Goal: Task Accomplishment & Management: Manage account settings

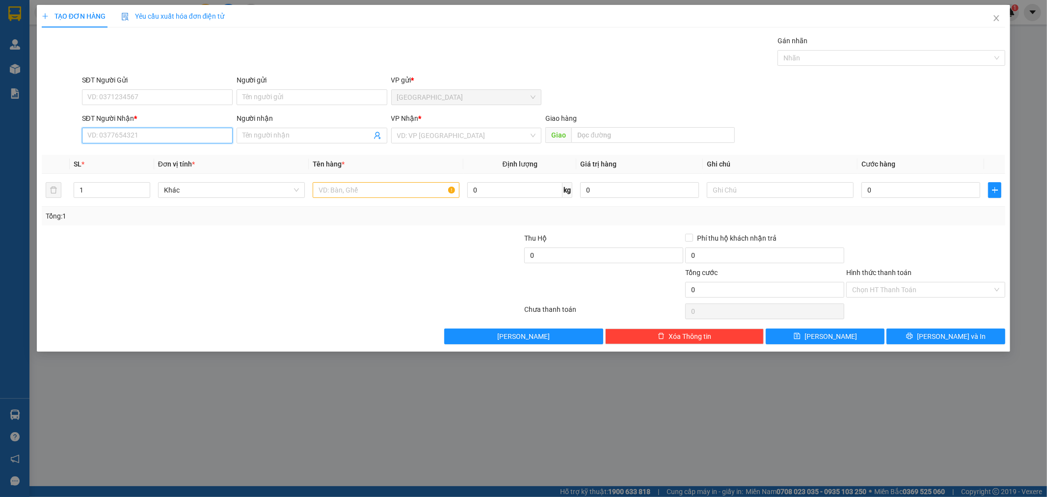
click at [135, 132] on input "SĐT Người Nhận *" at bounding box center [157, 136] width 151 height 16
click at [141, 161] on div "0764601234 - [PERSON_NAME]" at bounding box center [157, 155] width 151 height 16
type input "0764601234"
type input "[PERSON_NAME]"
type input "0764601234"
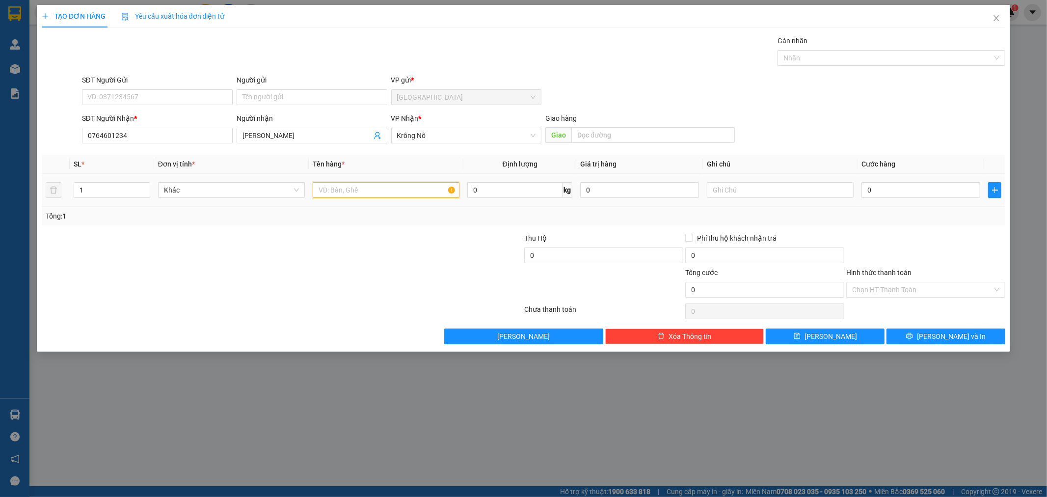
click at [384, 196] on input "text" at bounding box center [386, 190] width 147 height 16
type input "1 HỘP"
click at [935, 192] on input "0" at bounding box center [921, 190] width 119 height 16
type input "4"
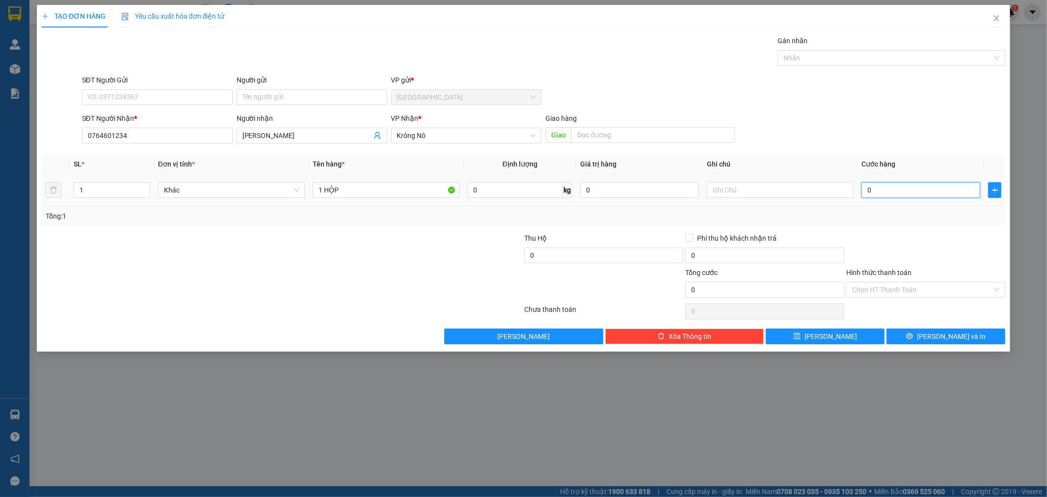
type input "4"
type input "40"
type input "40.000"
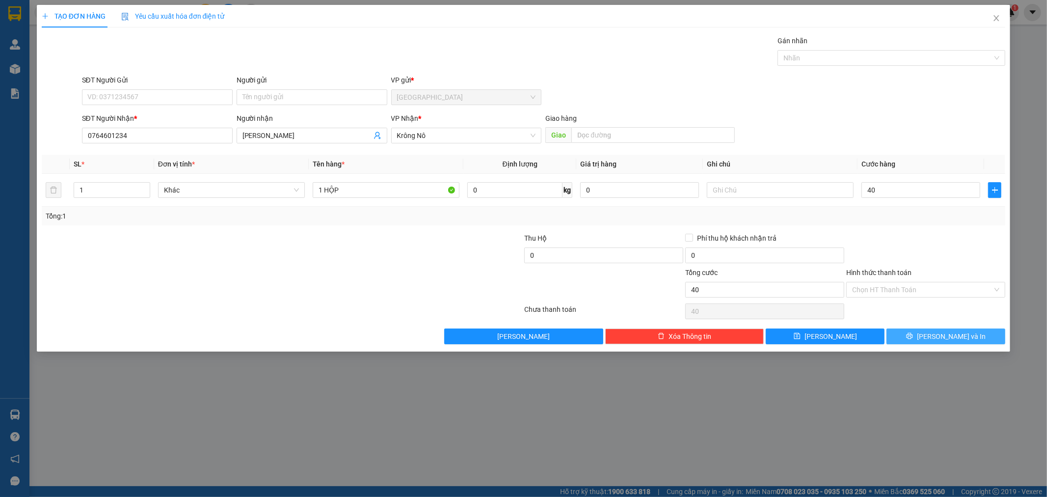
type input "40.000"
click at [953, 341] on span "[PERSON_NAME] và In" at bounding box center [951, 336] width 69 height 11
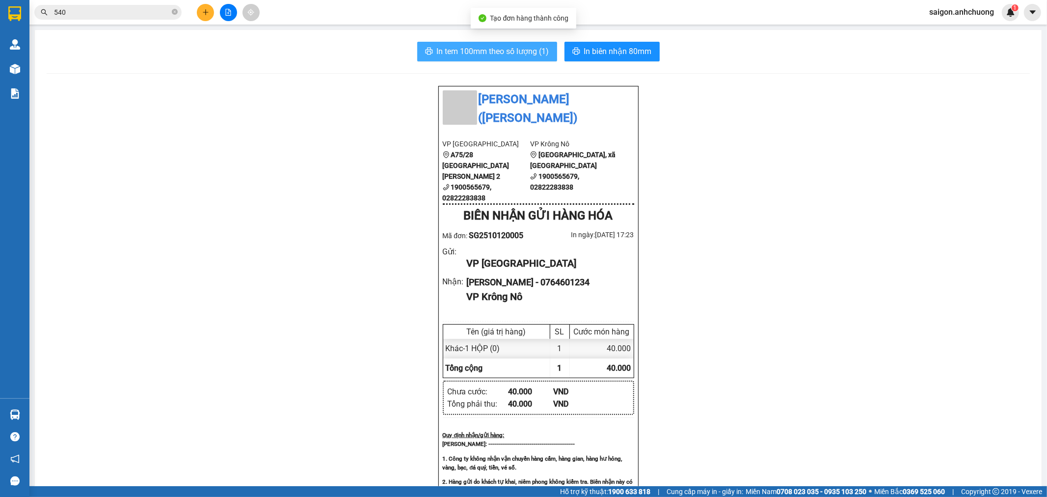
click at [523, 52] on span "In tem 100mm theo số lượng (1)" at bounding box center [493, 51] width 112 height 12
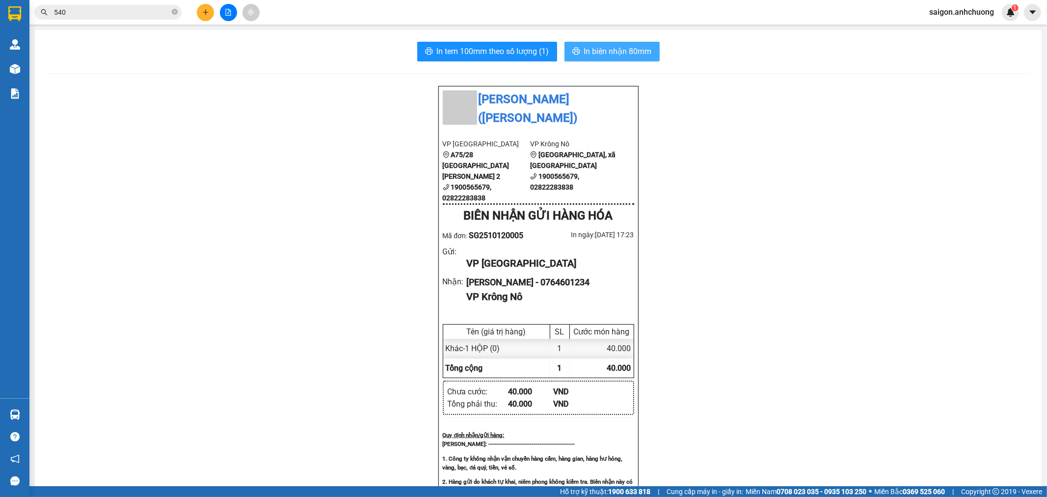
click at [631, 43] on button "In biên nhận 80mm" at bounding box center [612, 52] width 95 height 20
click at [629, 53] on span "In biên nhận 80mm" at bounding box center [618, 51] width 68 height 12
click at [202, 7] on button at bounding box center [205, 12] width 17 height 17
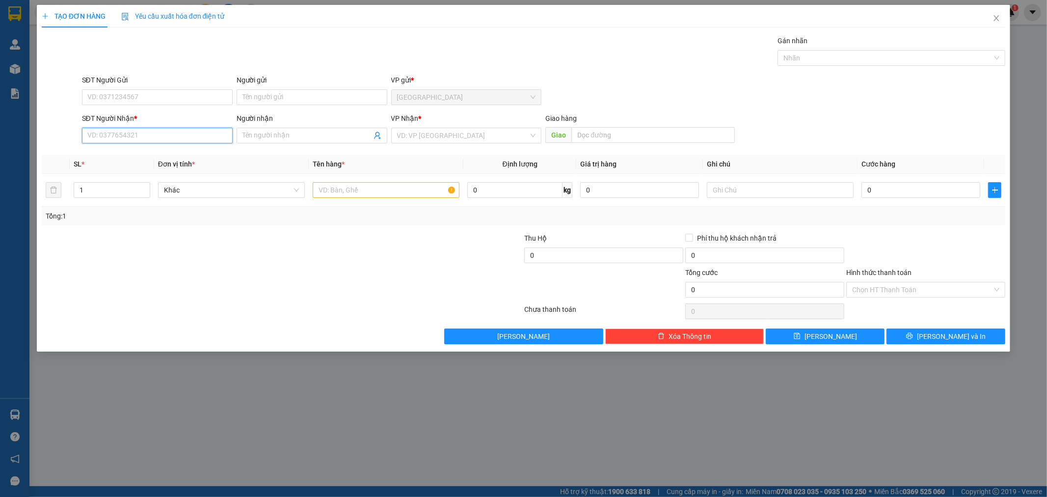
click at [193, 138] on input "SĐT Người Nhận *" at bounding box center [157, 136] width 151 height 16
type input "0916041458"
click at [414, 131] on input "search" at bounding box center [463, 135] width 132 height 15
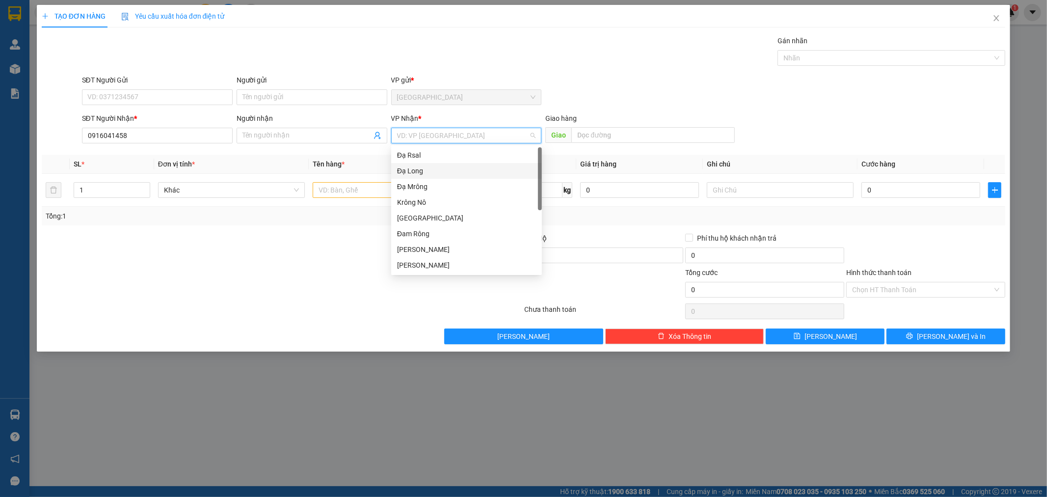
click at [433, 166] on div "Đạ Long" at bounding box center [466, 170] width 139 height 11
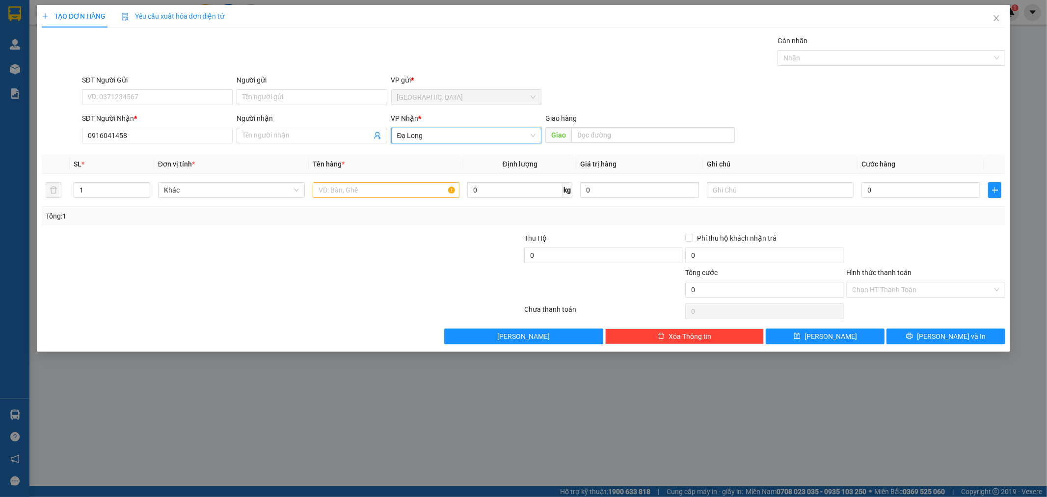
drag, startPoint x: 434, startPoint y: 142, endPoint x: 336, endPoint y: 149, distance: 98.4
click at [336, 149] on div "Transit Pickup Surcharge Ids Transit Deliver Surcharge Ids Transit Deliver Surc…" at bounding box center [524, 189] width 964 height 309
click at [485, 125] on div "VP Nhận *" at bounding box center [466, 120] width 151 height 15
drag, startPoint x: 485, startPoint y: 125, endPoint x: 388, endPoint y: 151, distance: 100.2
click at [379, 155] on div "Transit Pickup Surcharge Ids Transit Deliver Surcharge Ids Transit Deliver Surc…" at bounding box center [524, 189] width 964 height 309
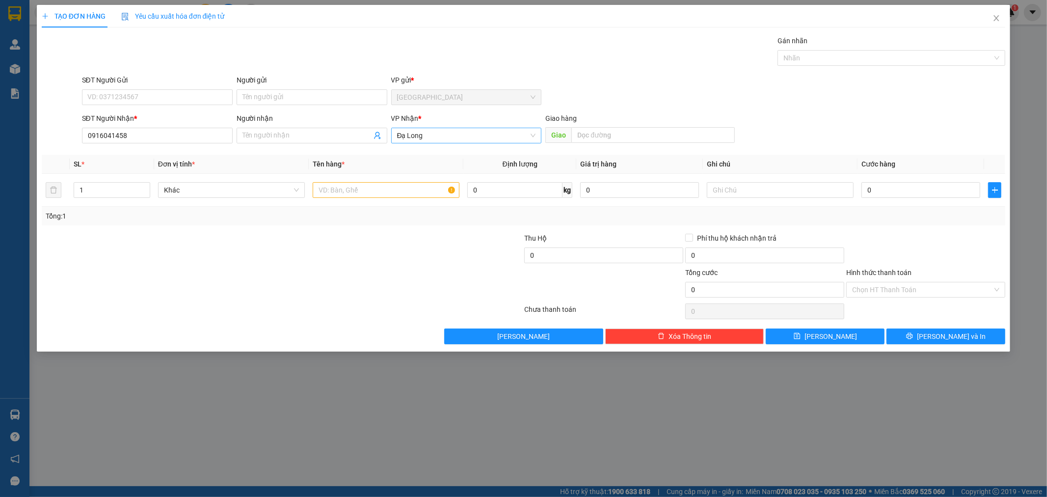
click at [438, 131] on span "Đạ Long" at bounding box center [466, 135] width 139 height 15
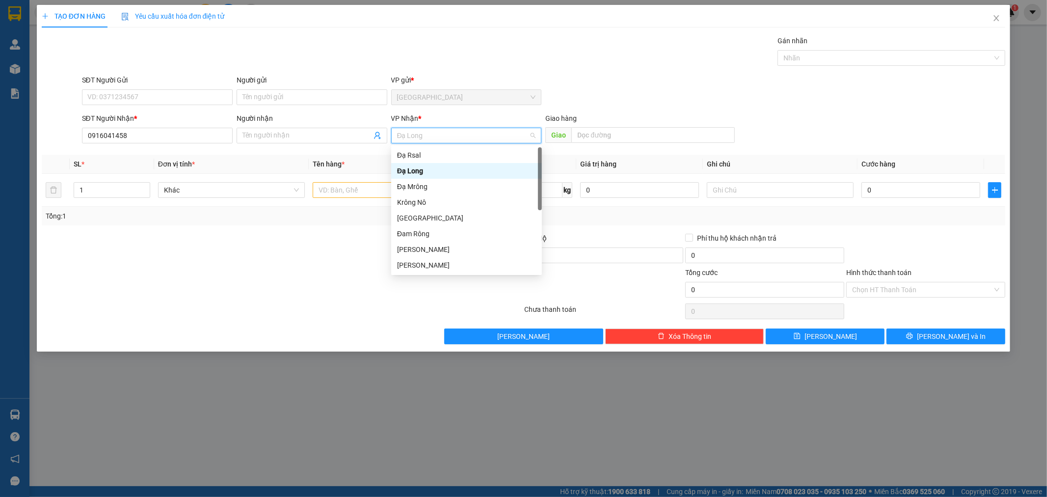
click at [437, 131] on span "Đạ Long" at bounding box center [466, 135] width 139 height 15
click at [428, 152] on div "Đạ Rsal" at bounding box center [466, 155] width 139 height 11
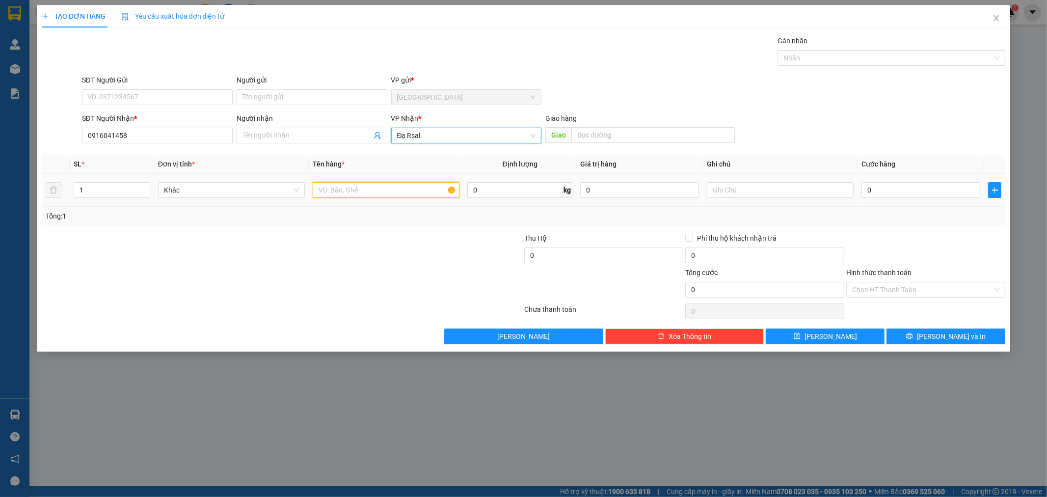
click at [356, 196] on input "text" at bounding box center [386, 190] width 147 height 16
type input "1"
type input "1 BAO LÔ"
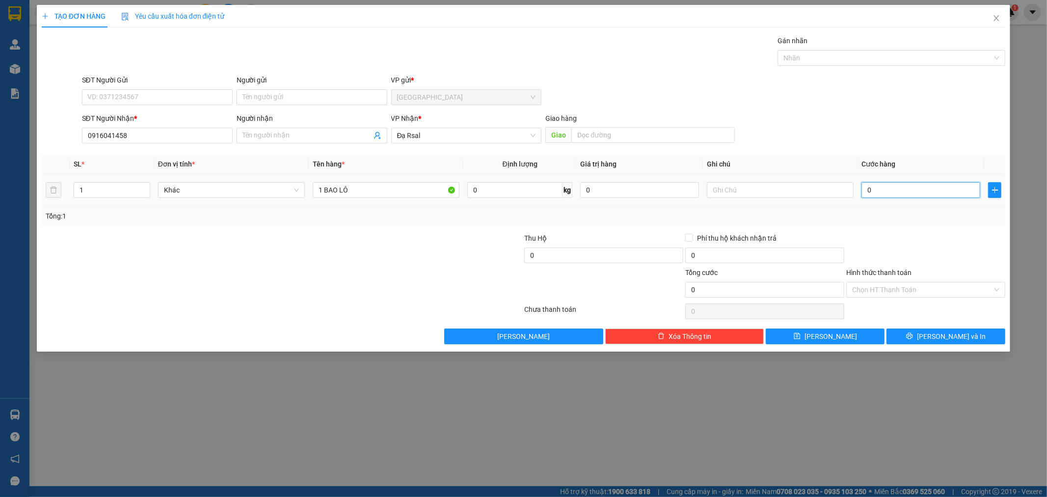
click at [874, 188] on input "0" at bounding box center [921, 190] width 119 height 16
type input "4"
type input "40"
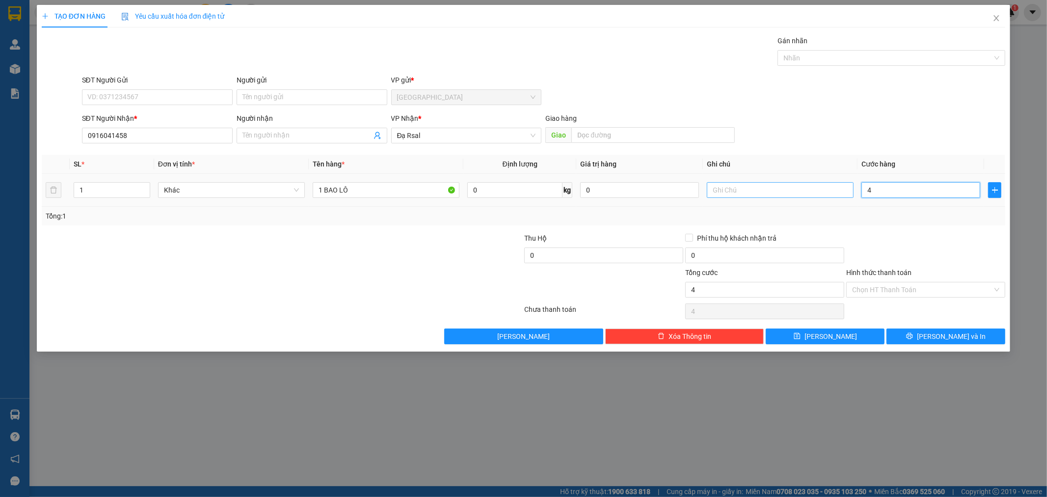
type input "40"
type input "40.000"
click at [858, 291] on input "Hình thức thanh toán" at bounding box center [922, 289] width 140 height 15
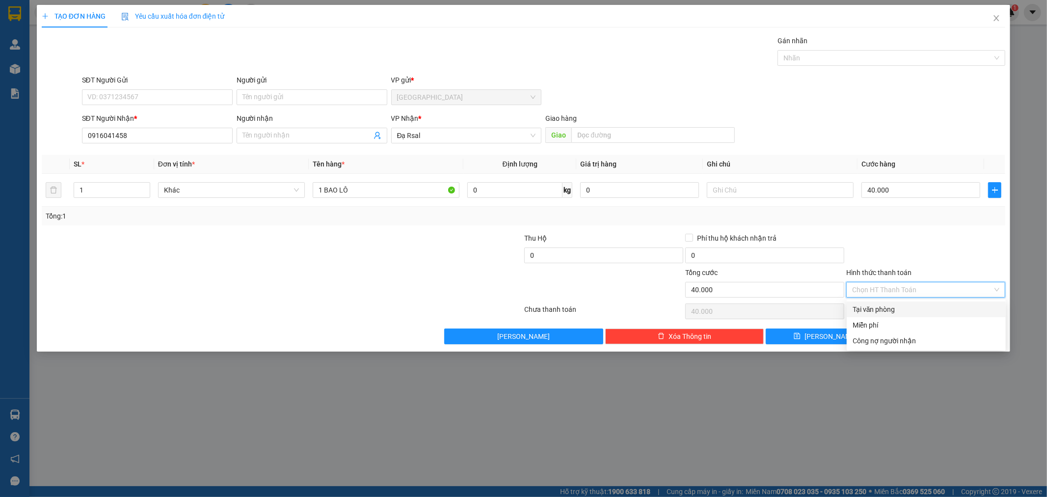
click at [901, 231] on div "Transit Pickup Surcharge Ids Transit Deliver Surcharge Ids Transit Deliver Surc…" at bounding box center [524, 189] width 964 height 309
click at [908, 283] on input "Hình thức thanh toán" at bounding box center [922, 289] width 140 height 15
click at [888, 310] on div "Tại văn phòng" at bounding box center [926, 309] width 147 height 11
type input "0"
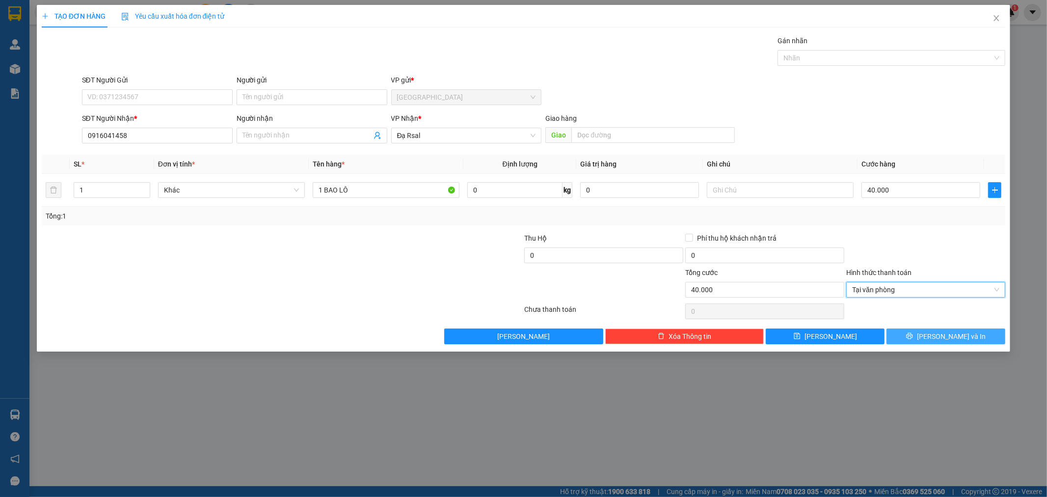
click at [913, 340] on button "[PERSON_NAME] và In" at bounding box center [946, 336] width 119 height 16
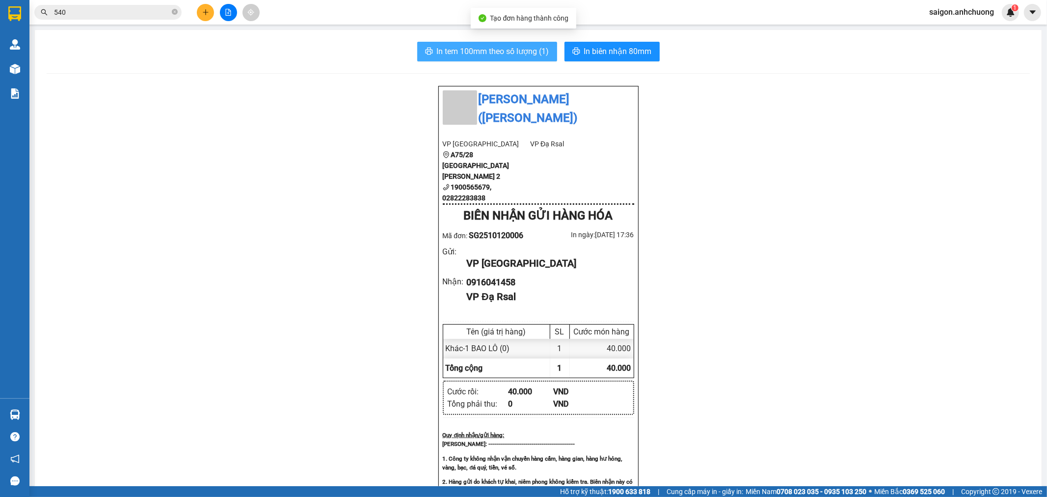
click at [507, 45] on span "In tem 100mm theo số lượng (1)" at bounding box center [493, 51] width 112 height 12
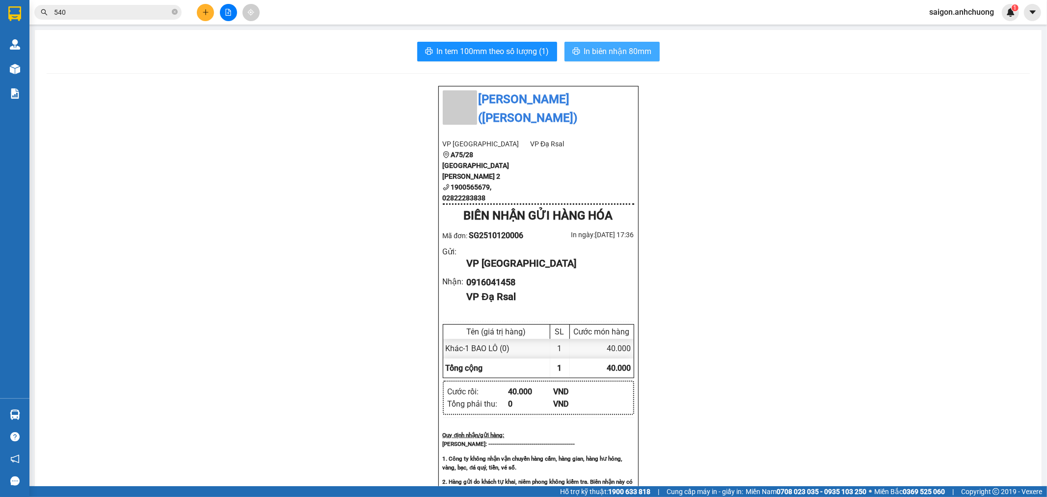
click at [581, 42] on button "In biên nhận 80mm" at bounding box center [612, 52] width 95 height 20
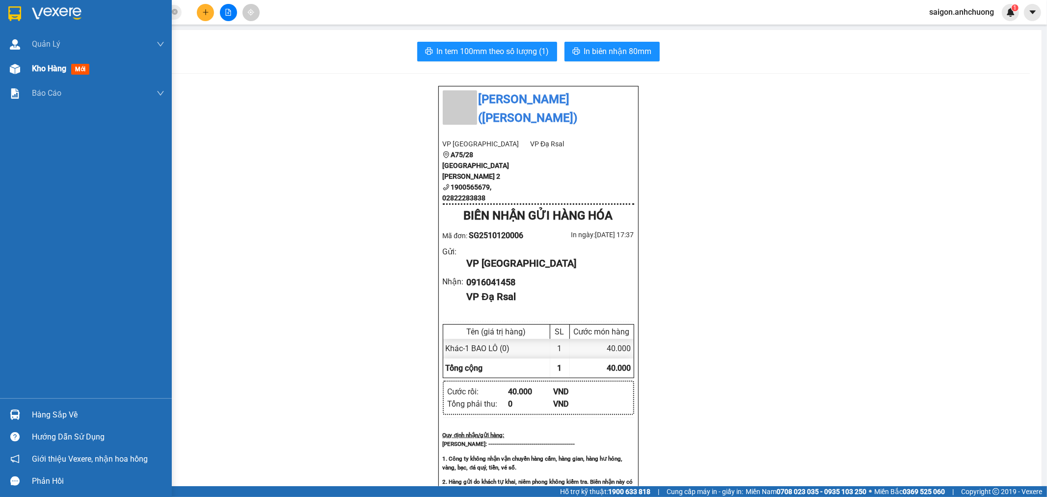
click at [40, 62] on div "Kho hàng mới" at bounding box center [62, 68] width 61 height 12
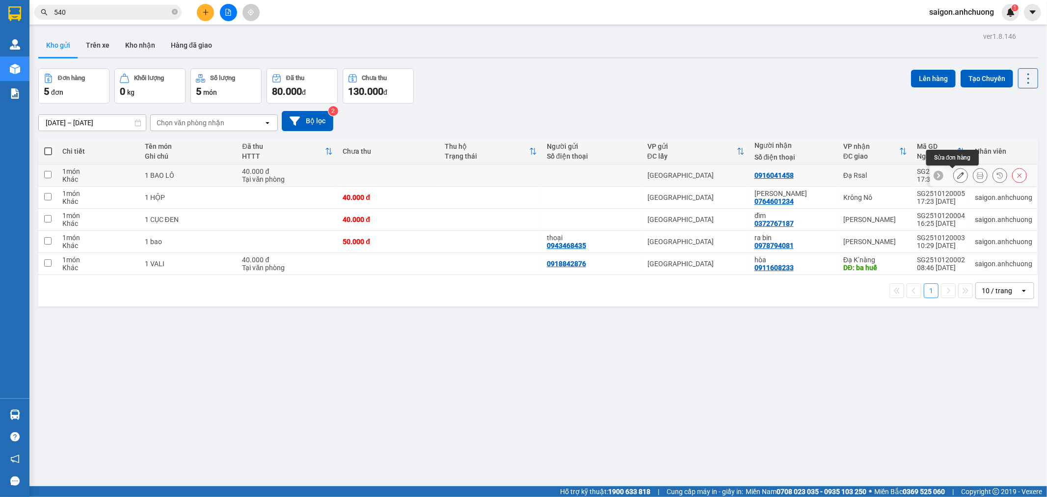
click at [957, 177] on icon at bounding box center [960, 175] width 7 height 7
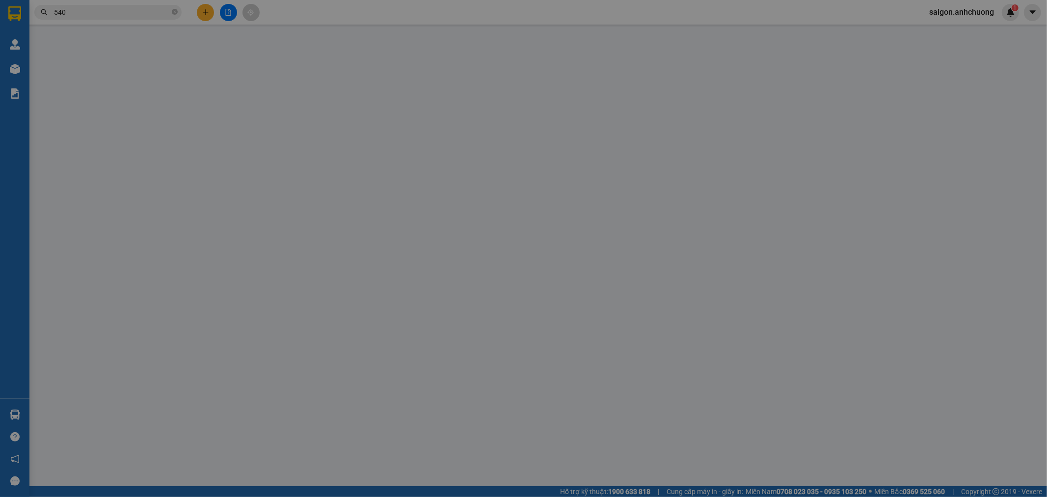
type input "0916041458"
type input "0"
type input "40.000"
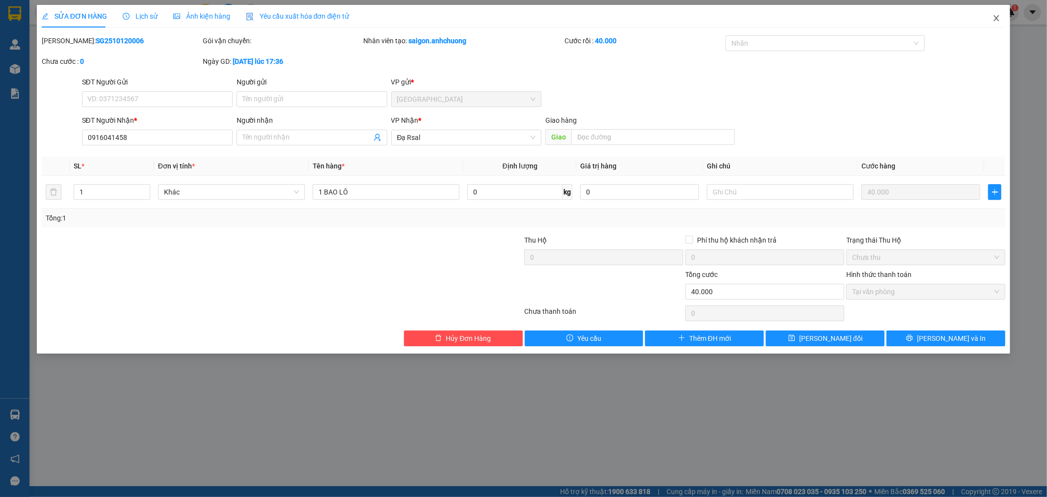
click at [998, 18] on icon "close" at bounding box center [997, 18] width 8 height 8
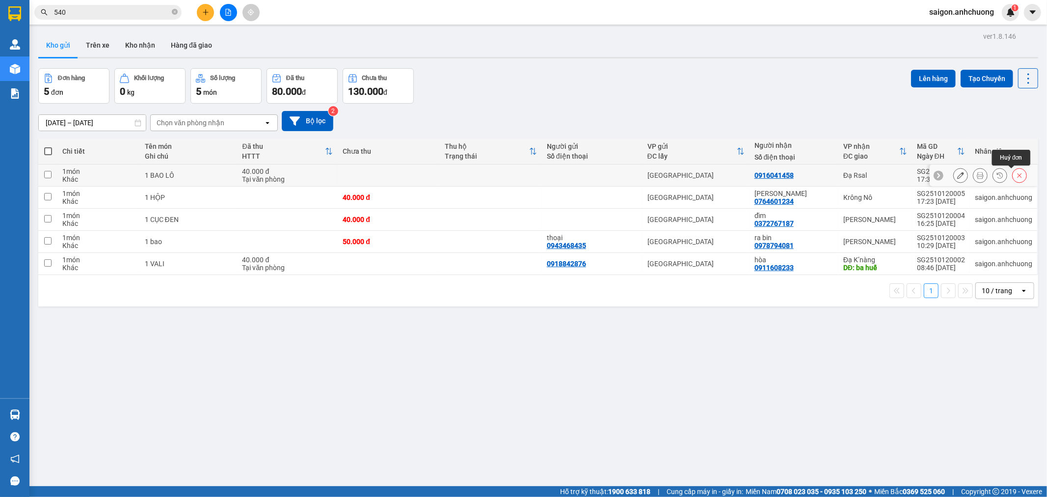
click at [1016, 174] on icon at bounding box center [1019, 175] width 7 height 7
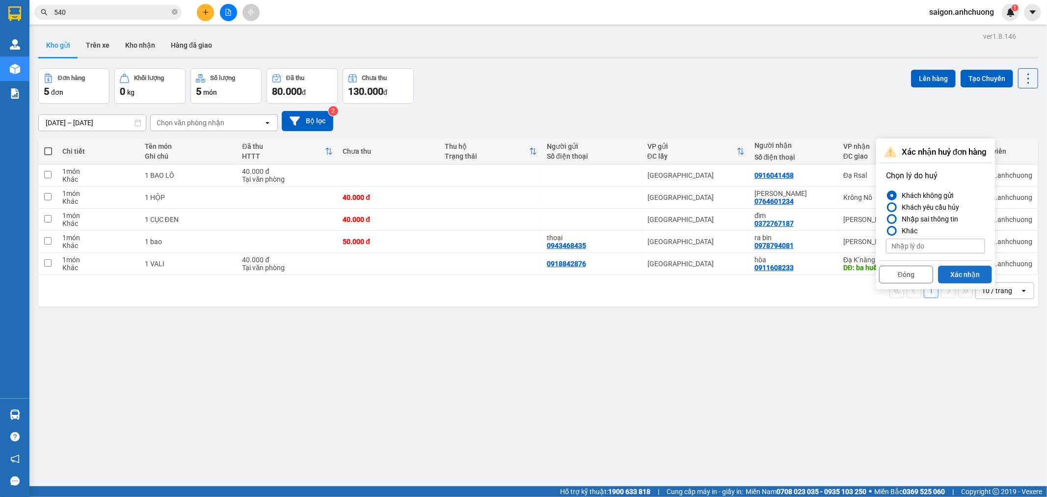
click at [948, 271] on button "Xác nhận" at bounding box center [965, 275] width 54 height 18
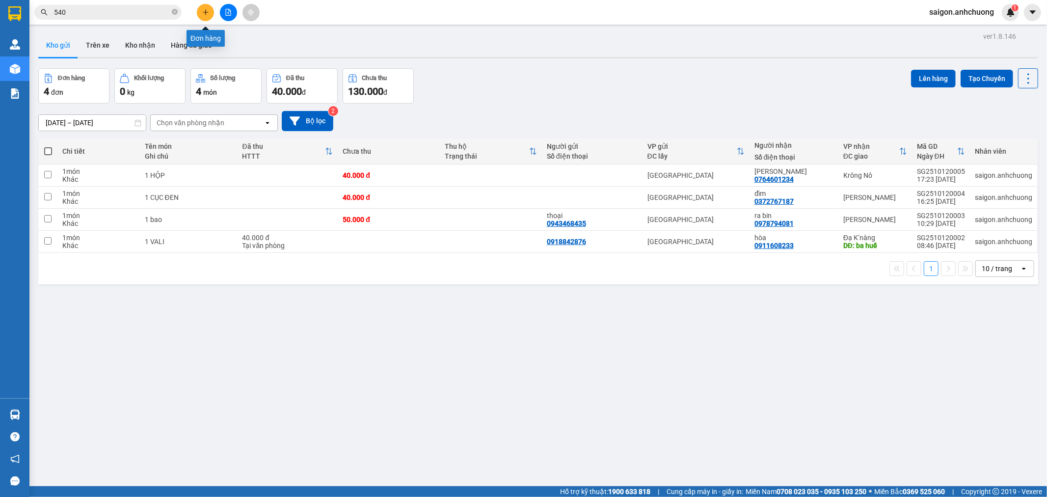
click at [207, 8] on button at bounding box center [205, 12] width 17 height 17
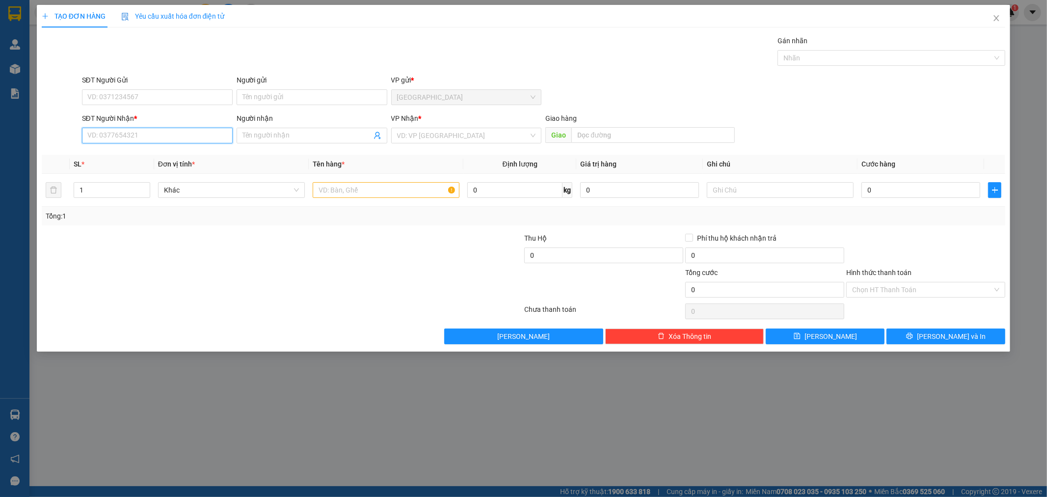
click at [136, 135] on input "SĐT Người Nhận *" at bounding box center [157, 136] width 151 height 16
type input "0916041488"
click at [480, 139] on input "search" at bounding box center [463, 135] width 132 height 15
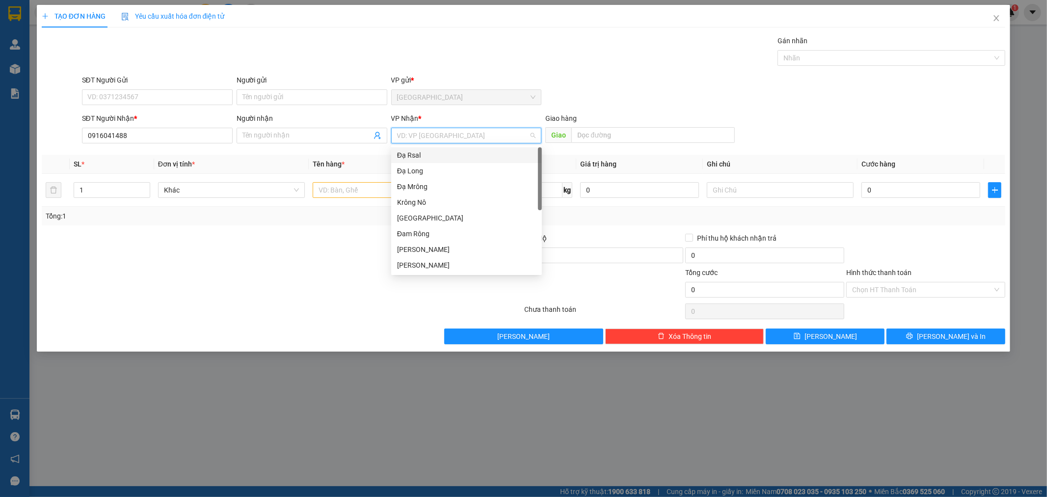
click at [419, 156] on div "Đạ Rsal" at bounding box center [466, 155] width 139 height 11
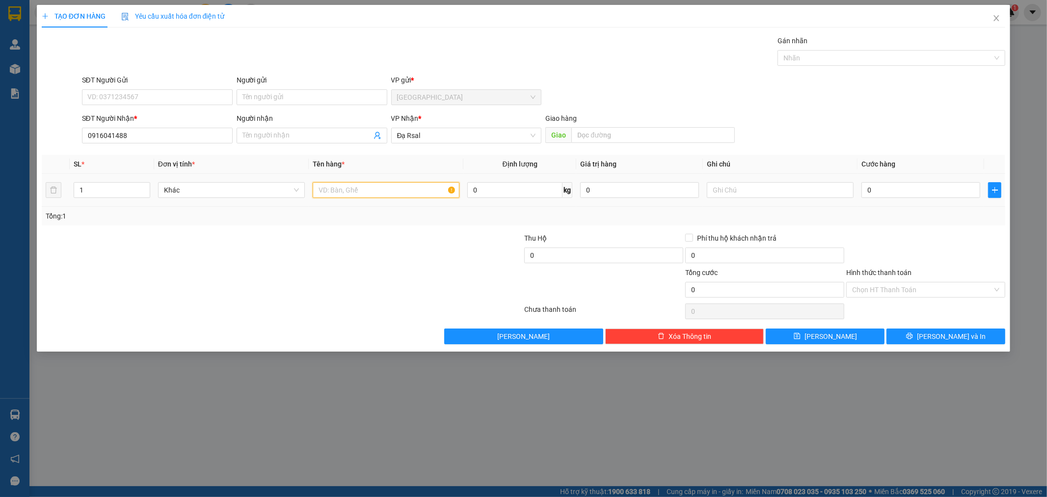
click at [327, 185] on input "text" at bounding box center [386, 190] width 147 height 16
type input "1 BA LÔ"
click at [924, 192] on input "0" at bounding box center [921, 190] width 119 height 16
type input "1"
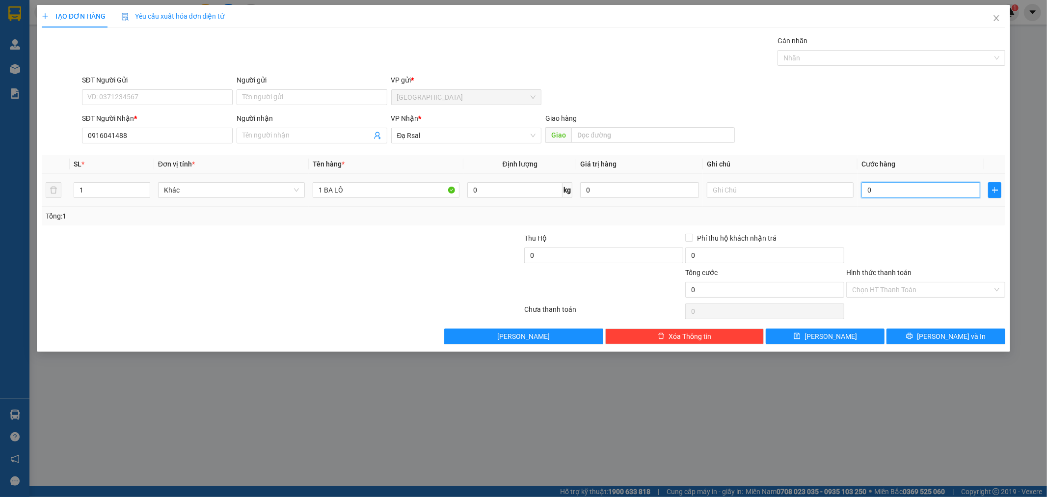
type input "1"
type input "10"
type input "100"
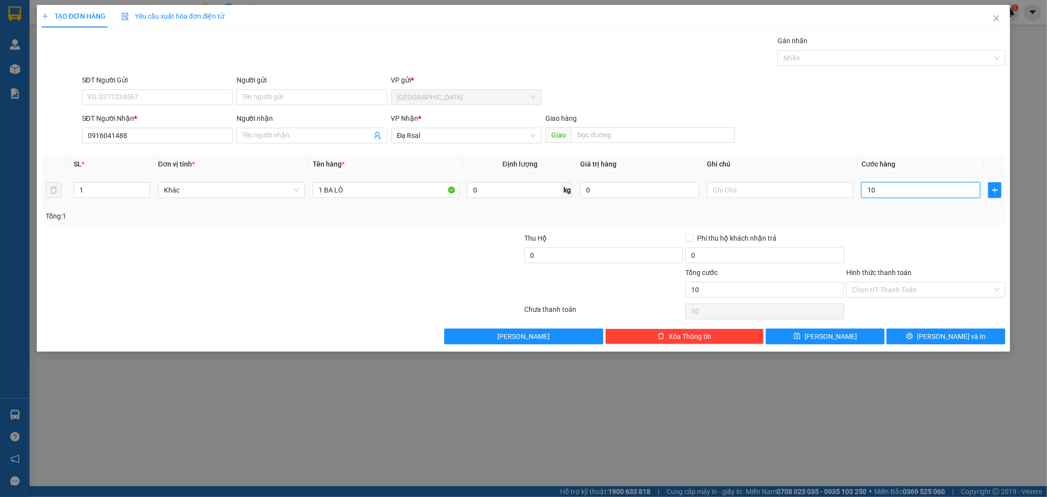
type input "100"
type input "100.000"
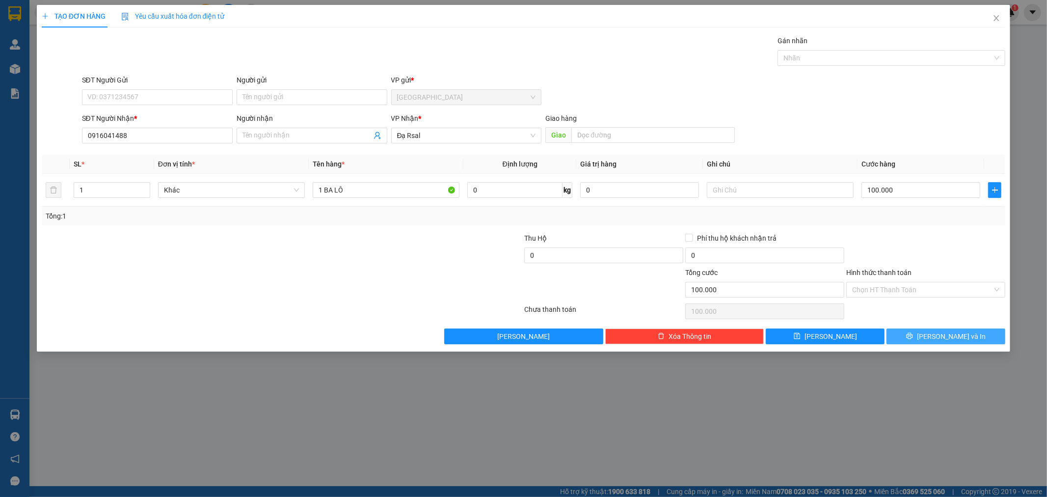
click at [942, 341] on span "[PERSON_NAME] và In" at bounding box center [951, 336] width 69 height 11
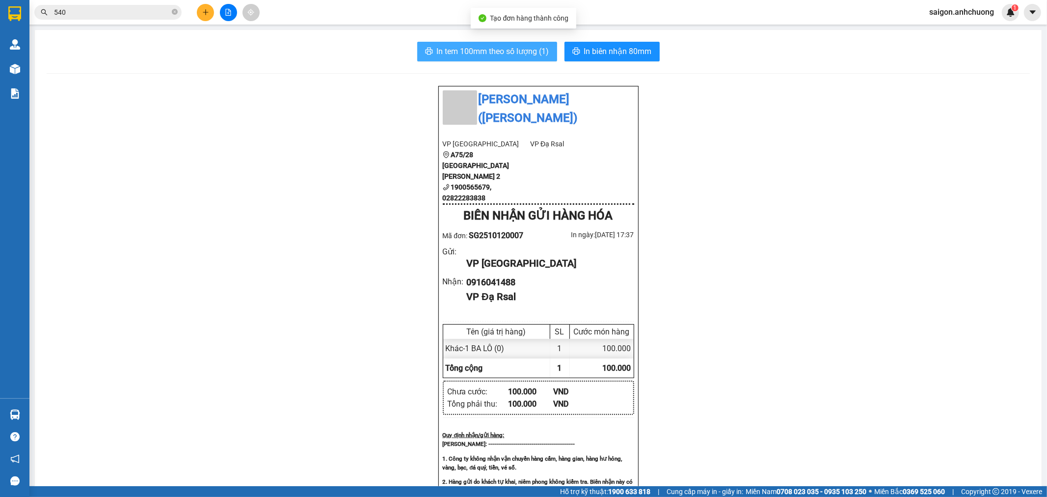
click at [524, 54] on span "In tem 100mm theo số lượng (1)" at bounding box center [493, 51] width 112 height 12
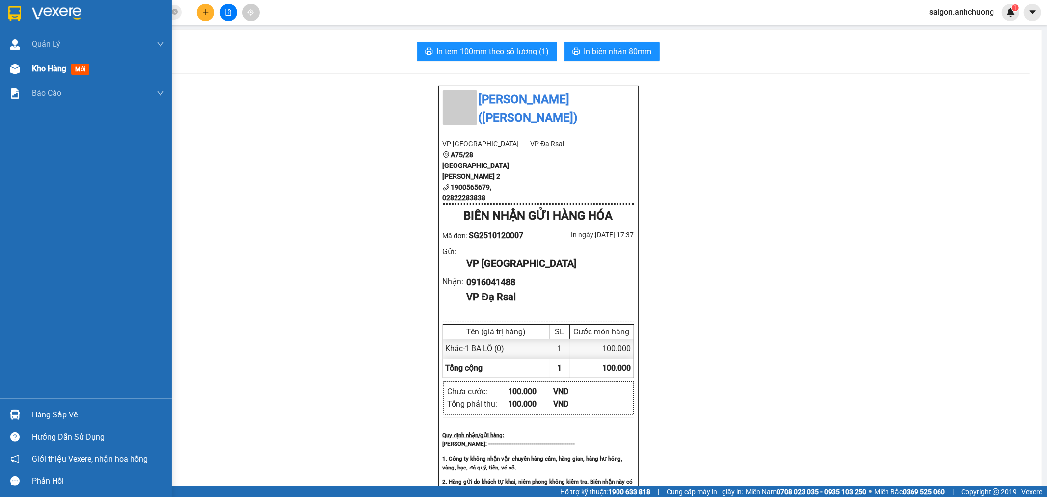
click at [42, 77] on div "Kho hàng mới" at bounding box center [98, 68] width 133 height 25
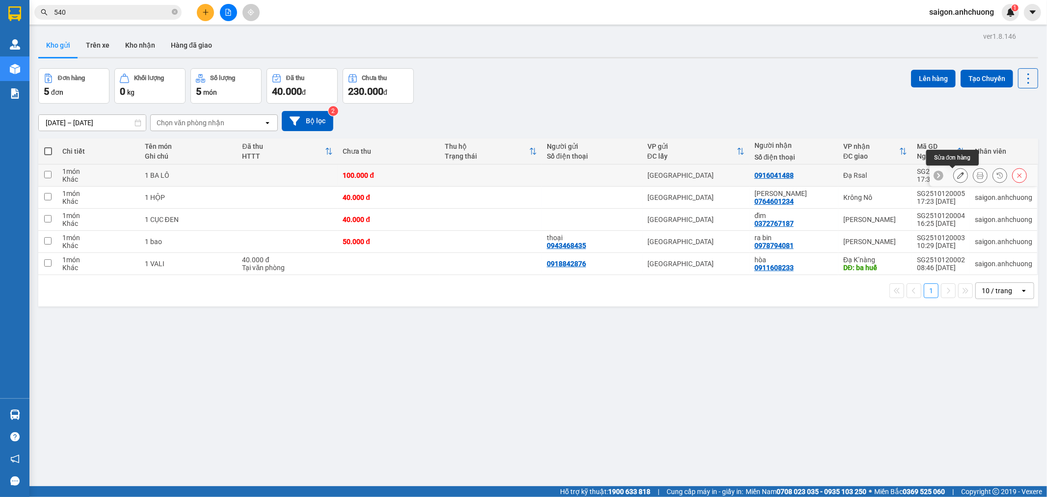
click at [957, 175] on icon at bounding box center [960, 175] width 7 height 7
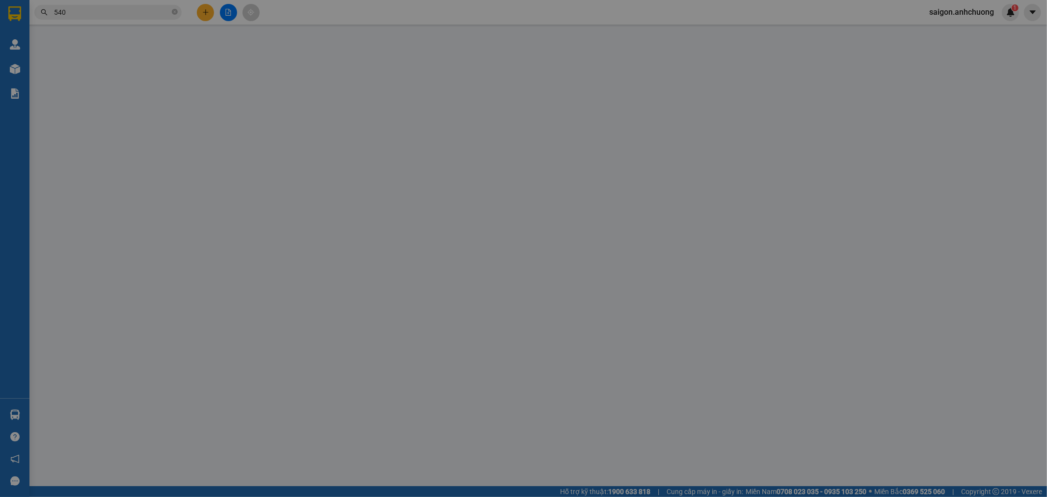
type input "0916041488"
type input "0"
type input "100.000"
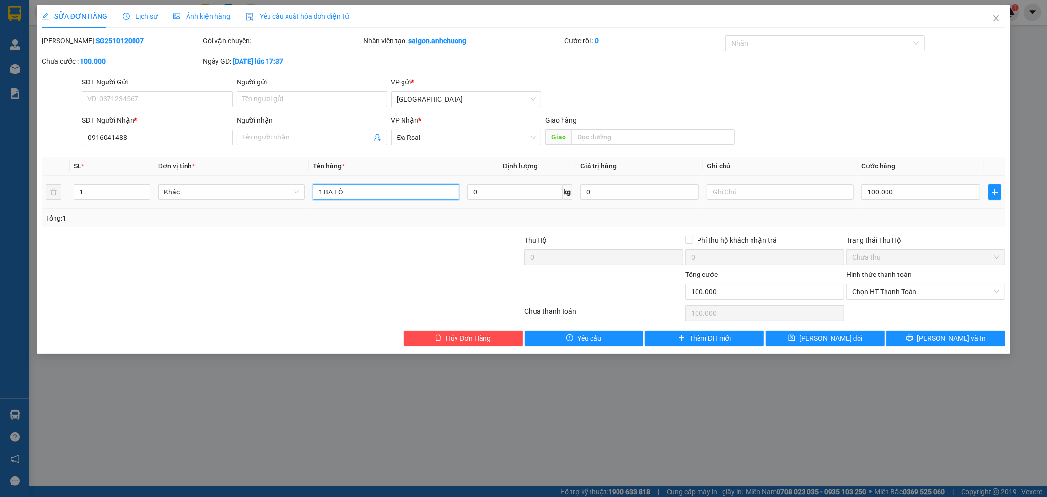
click at [413, 185] on input "1 BA LÔ" at bounding box center [386, 192] width 147 height 16
type input "1 BA LÔ có đt [PERSON_NAME]"
click at [793, 340] on button "[PERSON_NAME] đổi" at bounding box center [825, 338] width 119 height 16
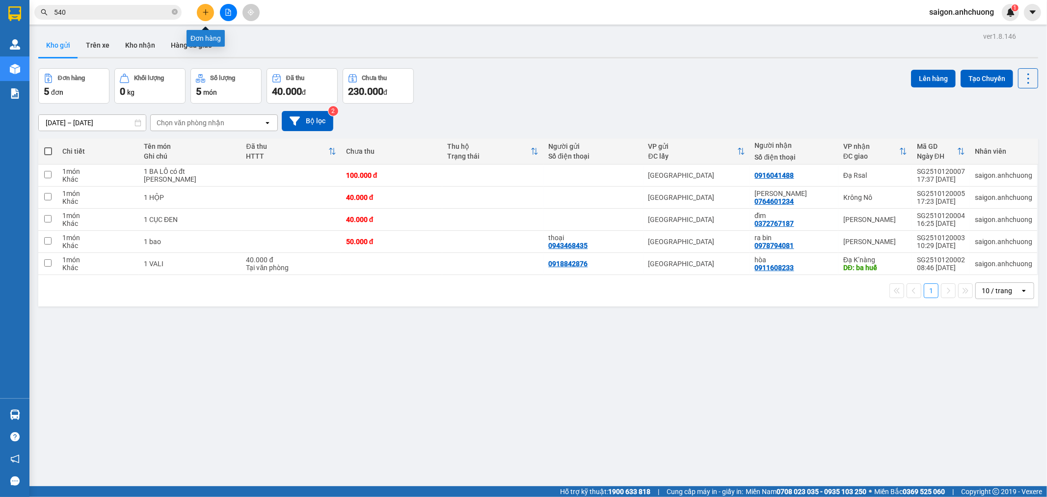
click at [207, 12] on icon "plus" at bounding box center [205, 12] width 5 height 0
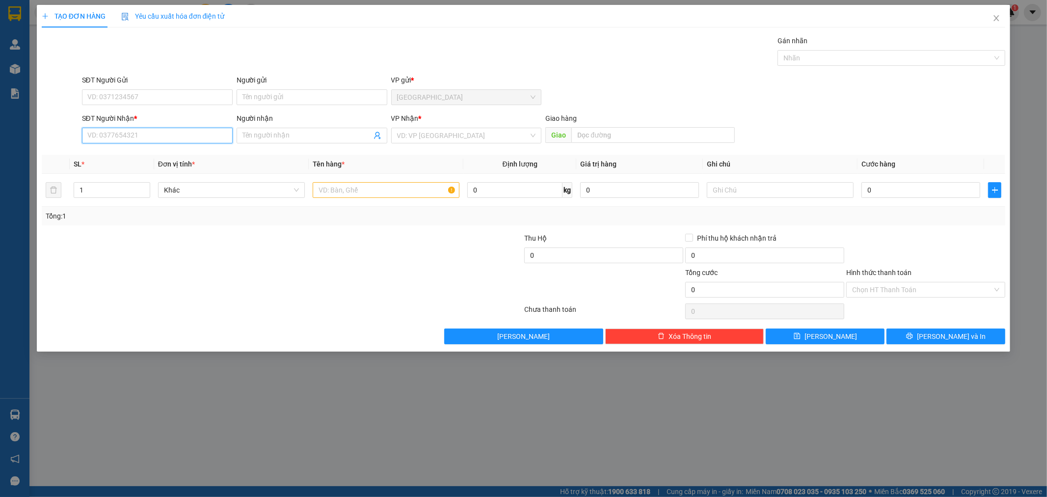
click at [134, 135] on input "SĐT Người Nhận *" at bounding box center [157, 136] width 151 height 16
click at [134, 147] on div "0829233404" at bounding box center [157, 155] width 151 height 16
type input "0829233404"
click at [360, 193] on input "text" at bounding box center [386, 190] width 147 height 16
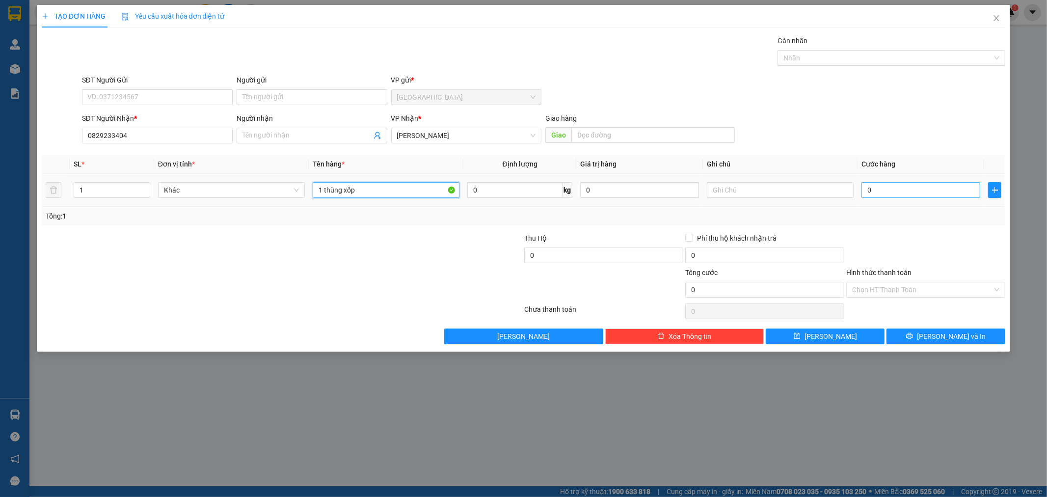
type input "1 thùng xốp"
click at [885, 189] on input "0" at bounding box center [921, 190] width 119 height 16
type input "4"
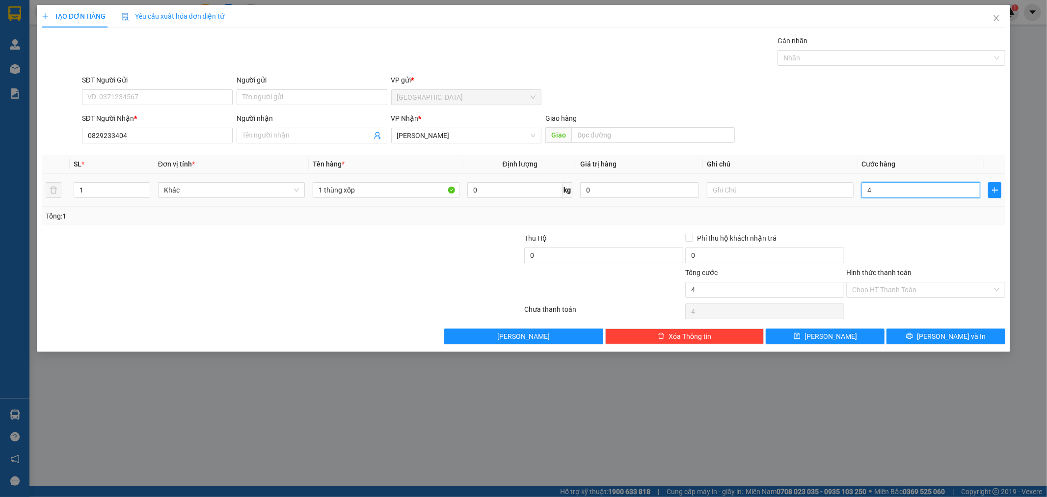
type input "40"
type input "40.000"
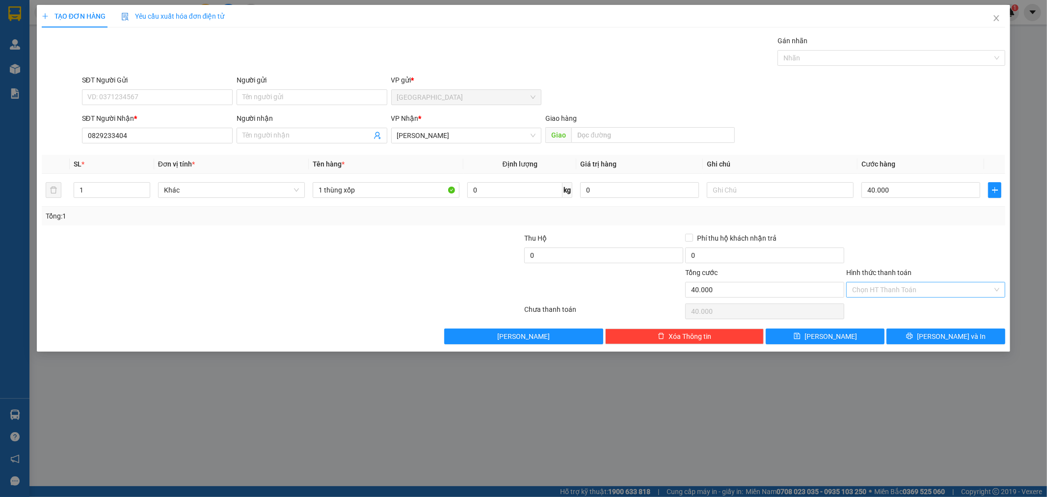
click at [951, 288] on input "Hình thức thanh toán" at bounding box center [922, 289] width 140 height 15
click at [900, 306] on div "Tại văn phòng" at bounding box center [926, 309] width 147 height 11
type input "0"
click at [948, 339] on span "[PERSON_NAME] và In" at bounding box center [951, 336] width 69 height 11
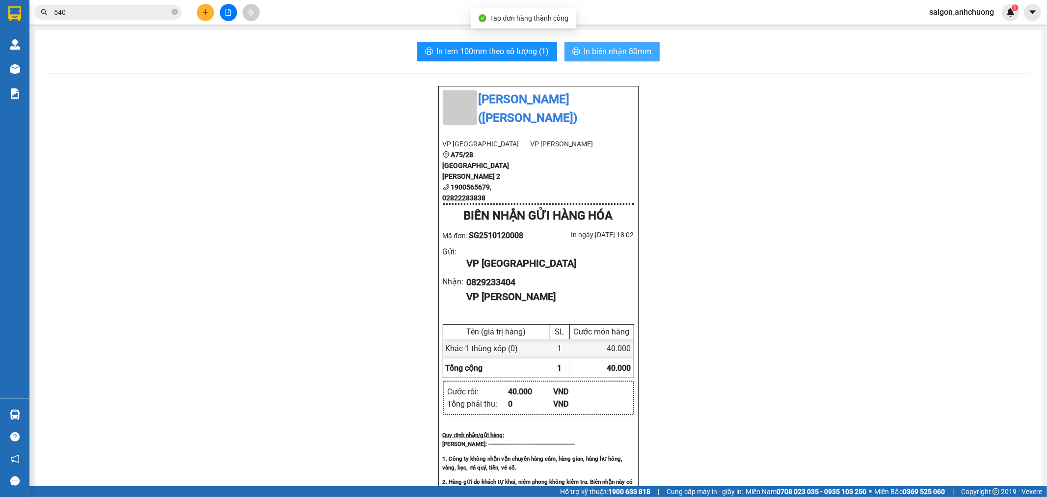
click at [630, 49] on span "In biên nhận 80mm" at bounding box center [618, 51] width 68 height 12
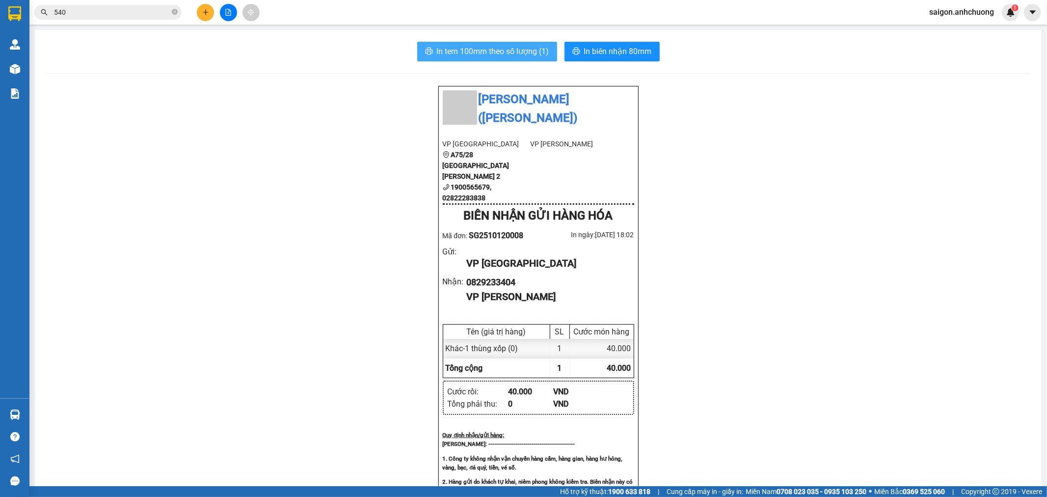
click at [453, 59] on button "In tem 100mm theo số lượng (1)" at bounding box center [487, 52] width 140 height 20
click at [201, 10] on button at bounding box center [205, 12] width 17 height 17
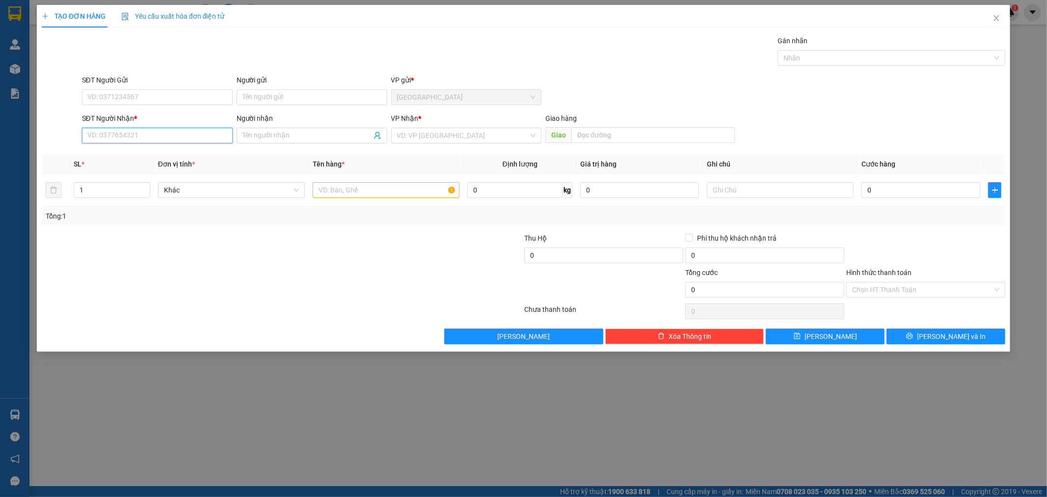
click at [168, 138] on input "SĐT Người Nhận *" at bounding box center [157, 136] width 151 height 16
type input "0343990084"
click at [165, 153] on div "0343990084 - hùng" at bounding box center [157, 155] width 139 height 11
type input "hùng"
type input "0343990084"
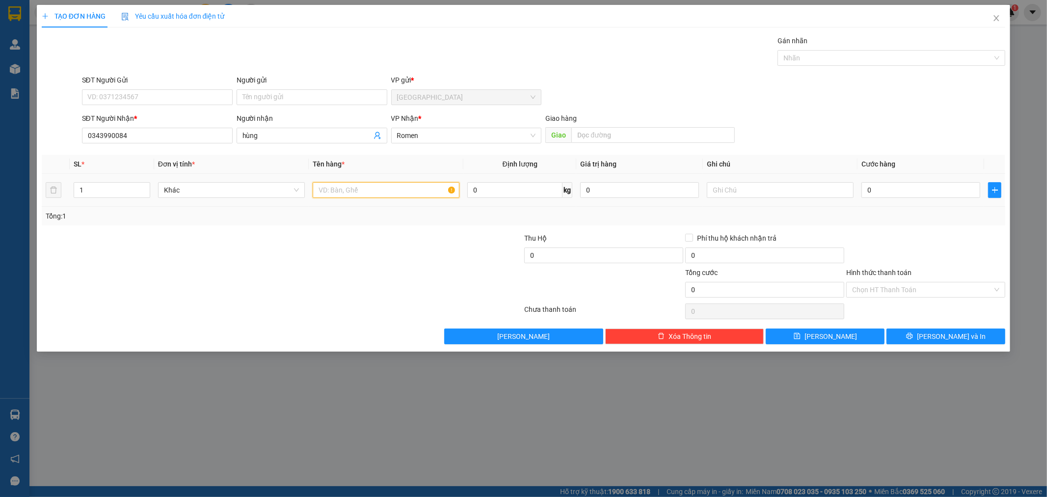
click at [339, 190] on input "text" at bounding box center [386, 190] width 147 height 16
type input "2 can 1 bao"
click at [149, 187] on span "Increase Value" at bounding box center [144, 187] width 11 height 9
type input "3"
click at [149, 187] on span "Increase Value" at bounding box center [144, 187] width 11 height 9
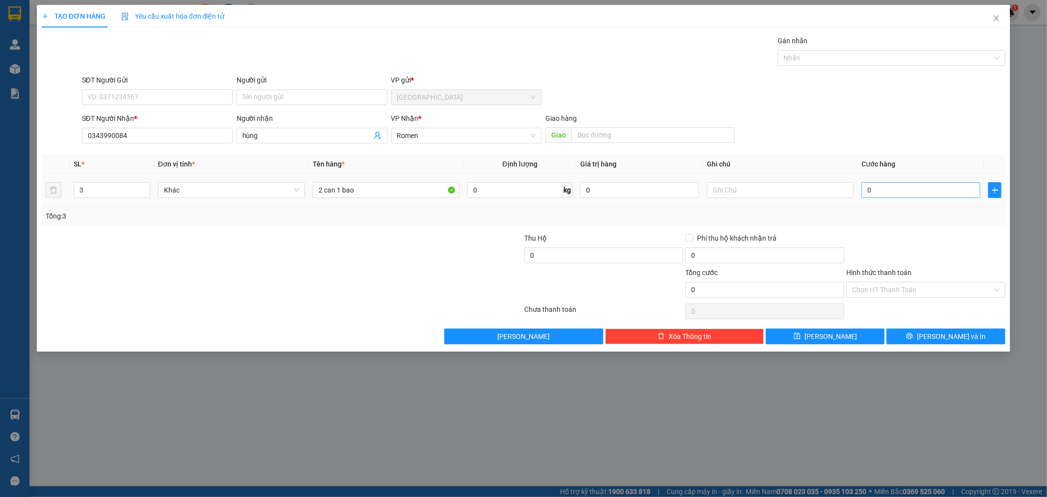
drag, startPoint x: 884, startPoint y: 199, endPoint x: 887, endPoint y: 190, distance: 9.2
click at [885, 197] on div "0" at bounding box center [921, 190] width 119 height 20
click at [887, 190] on input "0" at bounding box center [921, 190] width 119 height 16
type input "1"
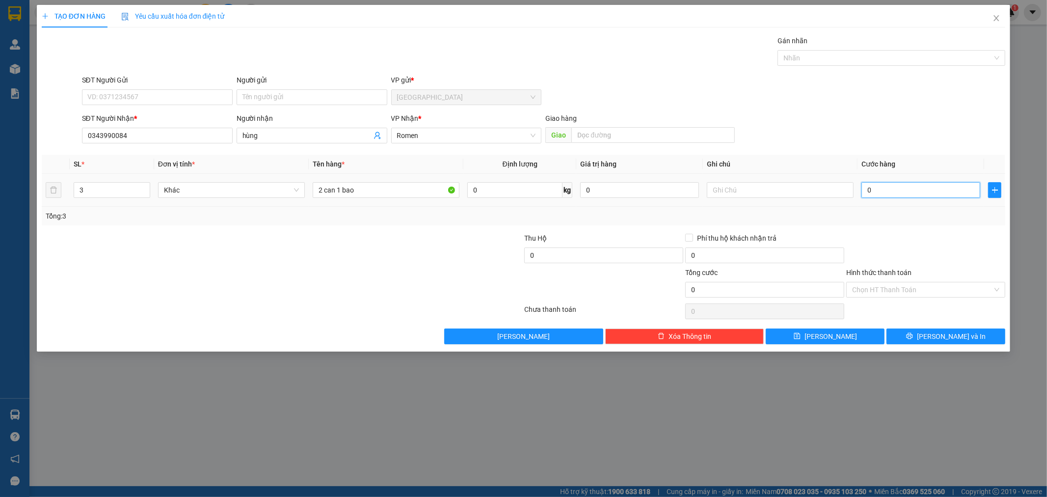
type input "1"
type input "15"
type input "150"
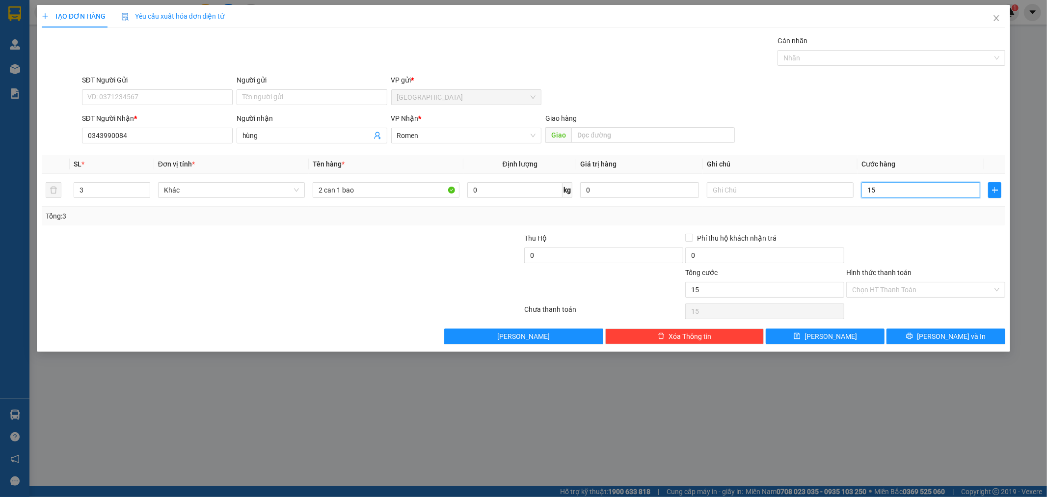
type input "150"
click at [910, 286] on input "Hình thức thanh toán" at bounding box center [922, 289] width 140 height 15
type input "150.000"
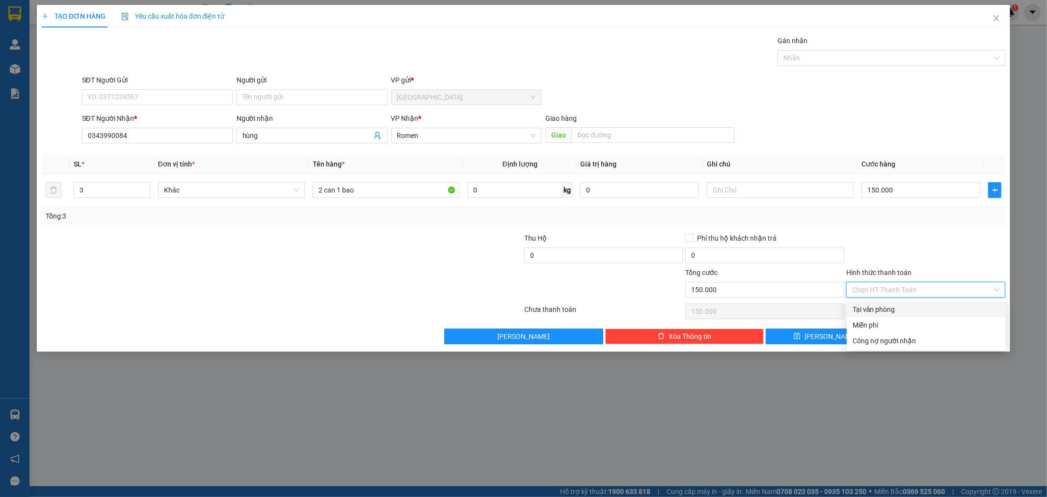
click at [901, 308] on div "Tại văn phòng" at bounding box center [926, 309] width 147 height 11
type input "0"
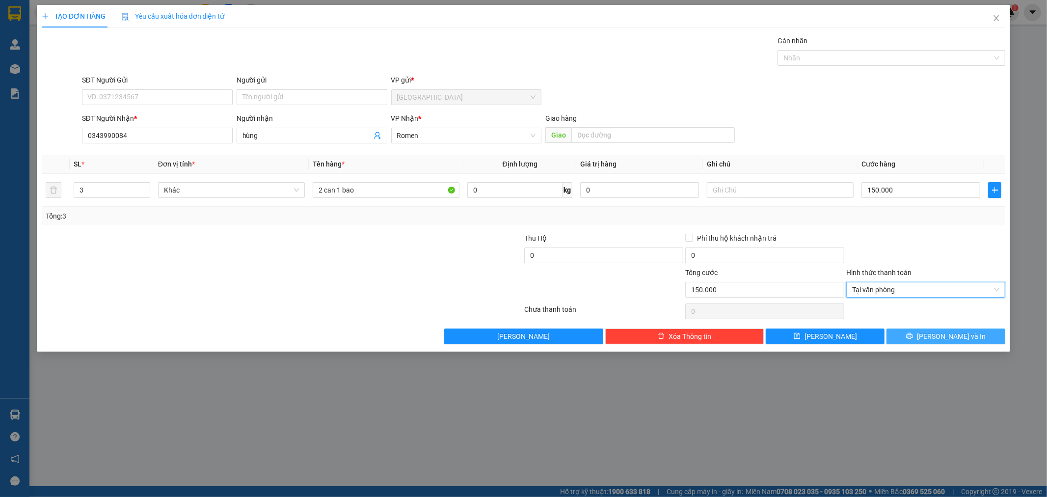
click at [913, 339] on icon "printer" at bounding box center [909, 335] width 7 height 7
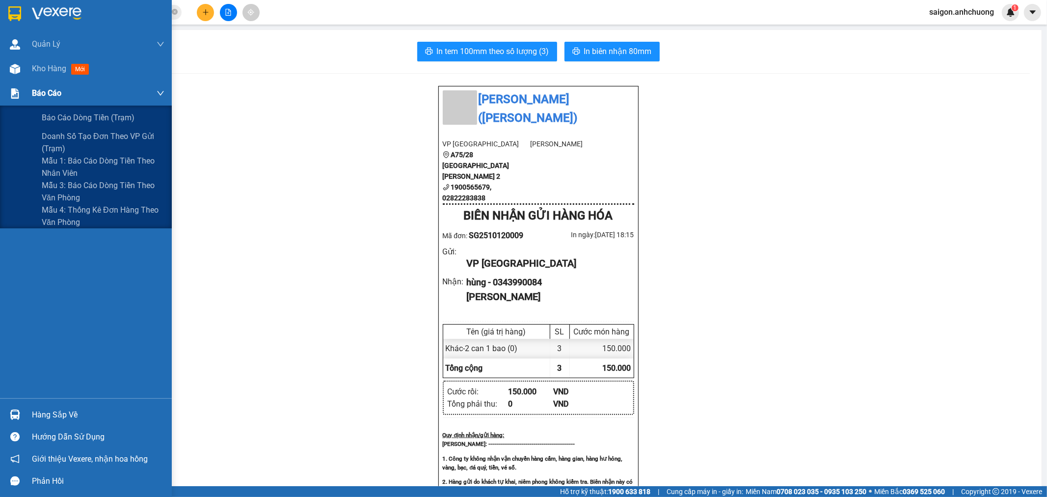
click at [46, 82] on div "Báo cáo" at bounding box center [98, 93] width 133 height 25
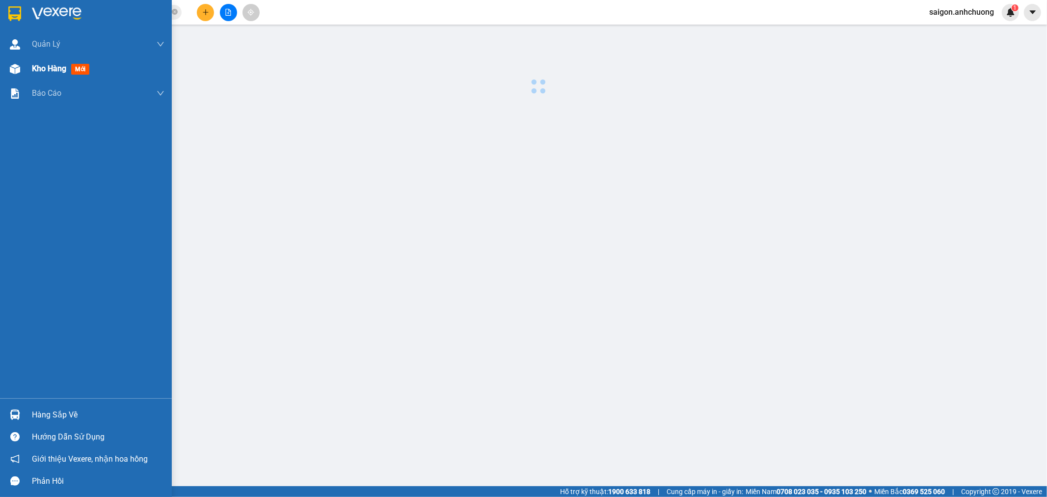
click at [51, 75] on div "Kho hàng mới" at bounding box center [98, 68] width 133 height 25
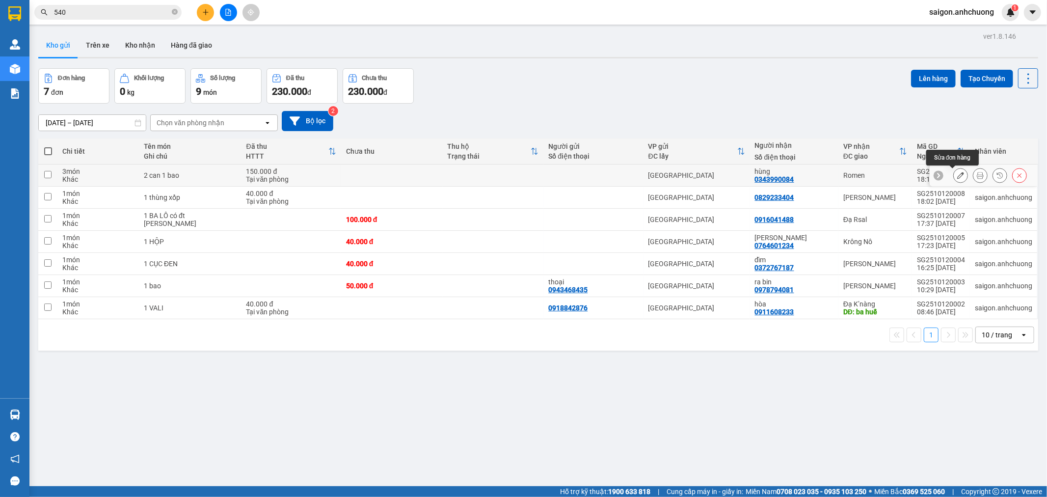
click at [957, 174] on button at bounding box center [961, 175] width 14 height 17
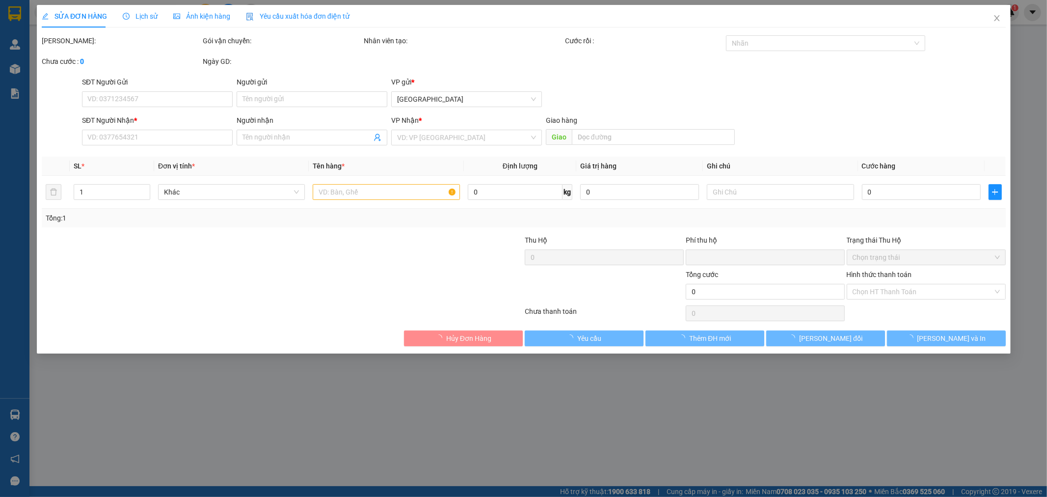
type input "0343990084"
type input "hùng"
type input "0"
type input "150.000"
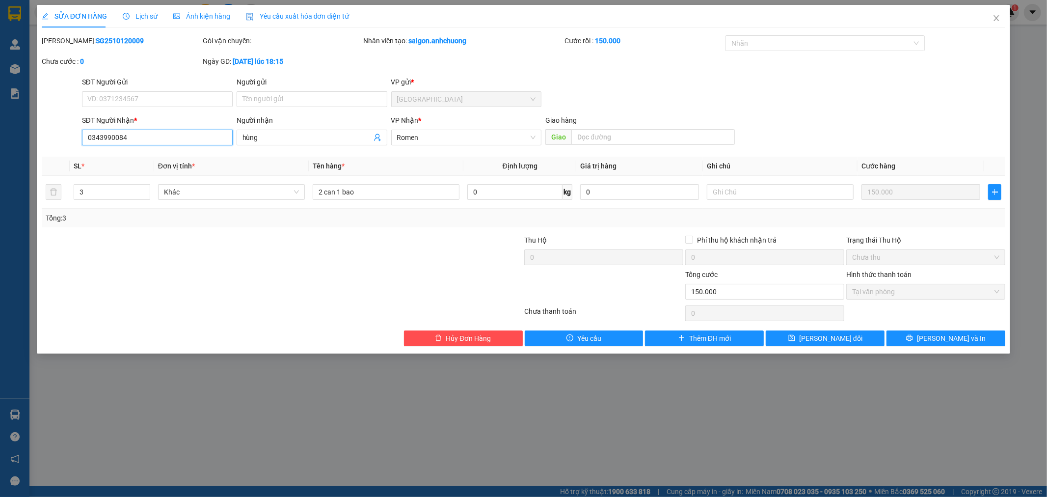
drag, startPoint x: 167, startPoint y: 141, endPoint x: 0, endPoint y: 127, distance: 167.5
click at [0, 127] on div "SỬA ĐƠN HÀNG Lịch sử [PERSON_NAME] hàng Yêu cầu xuất [PERSON_NAME] điện tử Tota…" at bounding box center [523, 248] width 1047 height 497
drag, startPoint x: 146, startPoint y: 139, endPoint x: 11, endPoint y: 140, distance: 135.5
click at [11, 139] on div "SỬA ĐƠN HÀNG Lịch sử [PERSON_NAME] hàng Yêu cầu xuất [PERSON_NAME] điện tử Tota…" at bounding box center [523, 248] width 1047 height 497
type input "0392575719"
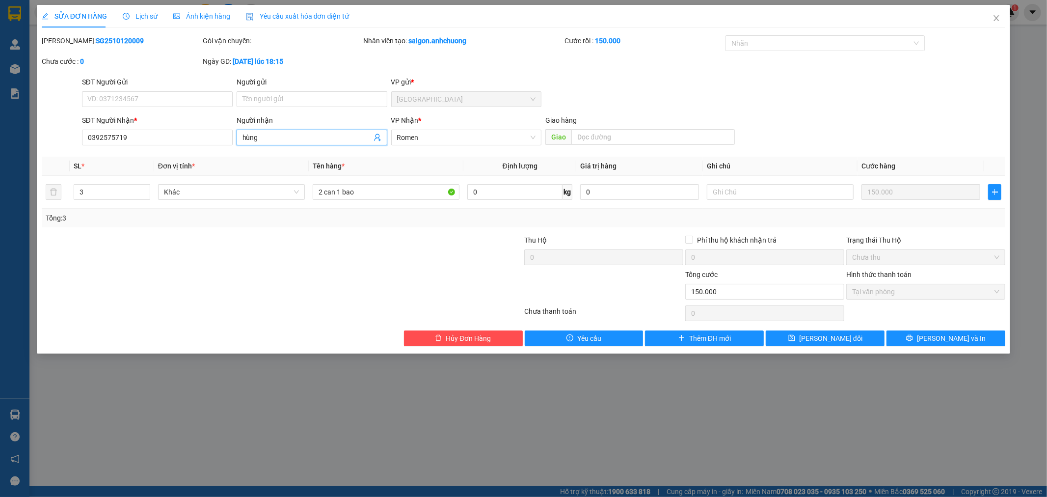
drag, startPoint x: 310, startPoint y: 138, endPoint x: 224, endPoint y: 152, distance: 87.6
click at [224, 152] on div "Total Paid Fee 150.000 Total UnPaid Fee 0 Cash Collection Total Fee Mã ĐH: SG25…" at bounding box center [524, 190] width 964 height 311
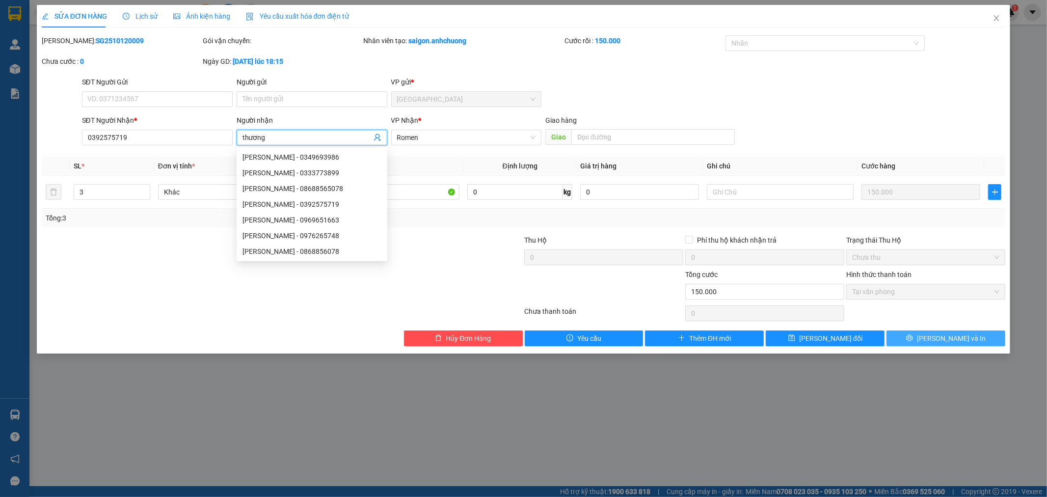
type input "thương"
click at [960, 342] on span "[PERSON_NAME] và In" at bounding box center [951, 338] width 69 height 11
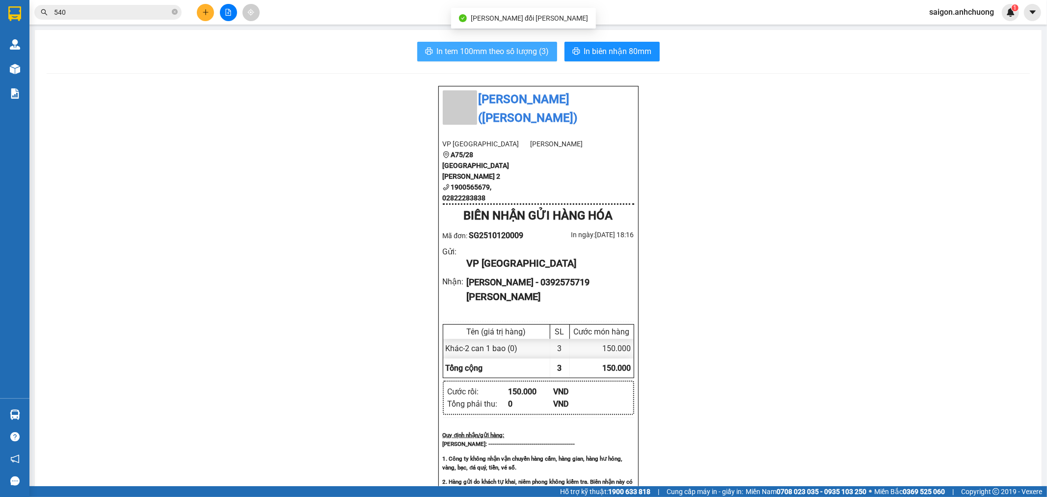
click at [488, 54] on span "In tem 100mm theo số lượng (3)" at bounding box center [493, 51] width 112 height 12
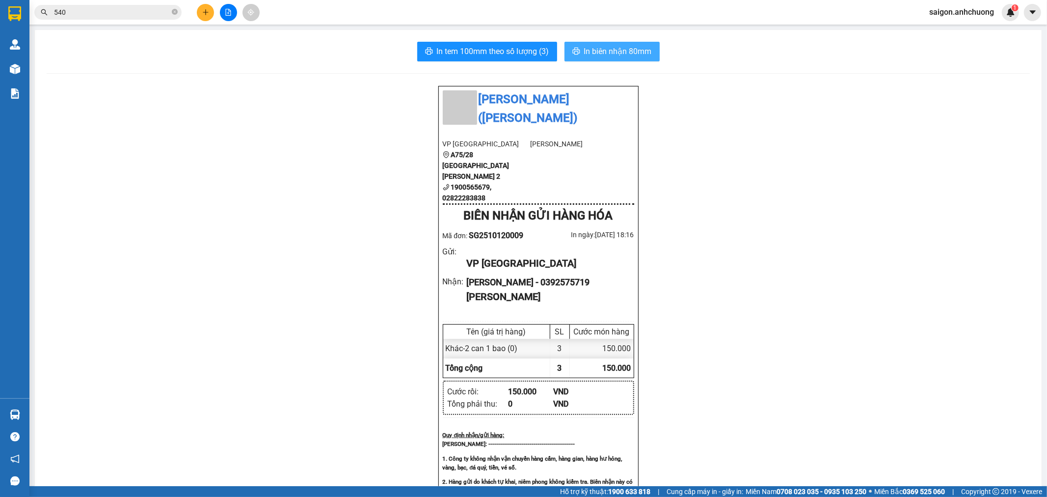
click at [622, 55] on span "In biên nhận 80mm" at bounding box center [618, 51] width 68 height 12
click at [462, 49] on span "In tem 100mm theo số lượng (3)" at bounding box center [493, 51] width 112 height 12
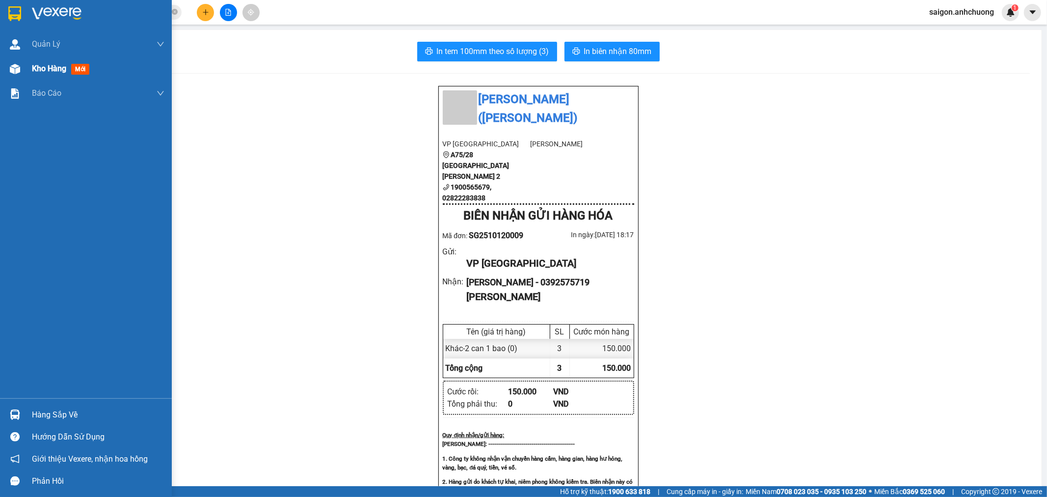
click at [18, 79] on div "Kho hàng mới" at bounding box center [86, 68] width 172 height 25
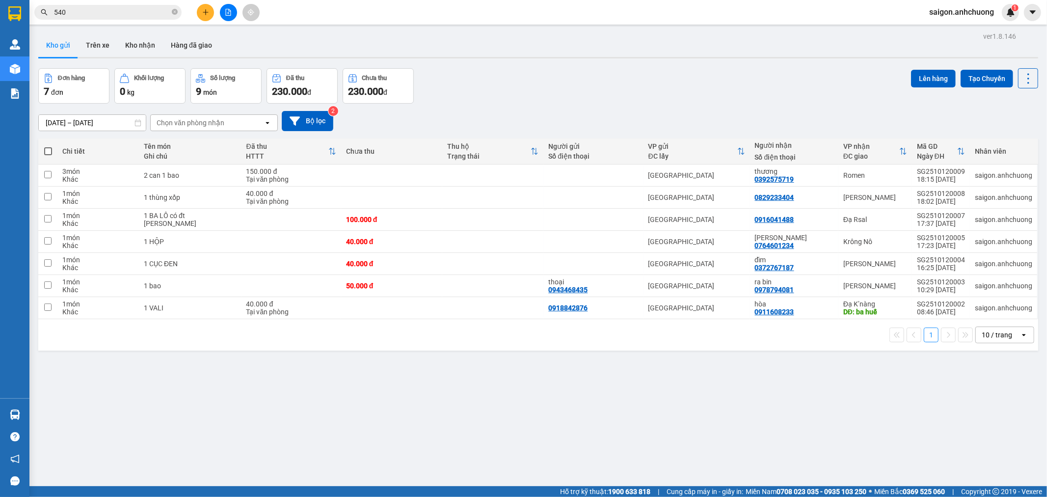
click at [50, 150] on span at bounding box center [48, 151] width 8 height 8
click at [48, 146] on input "checkbox" at bounding box center [48, 146] width 0 height 0
checkbox input "true"
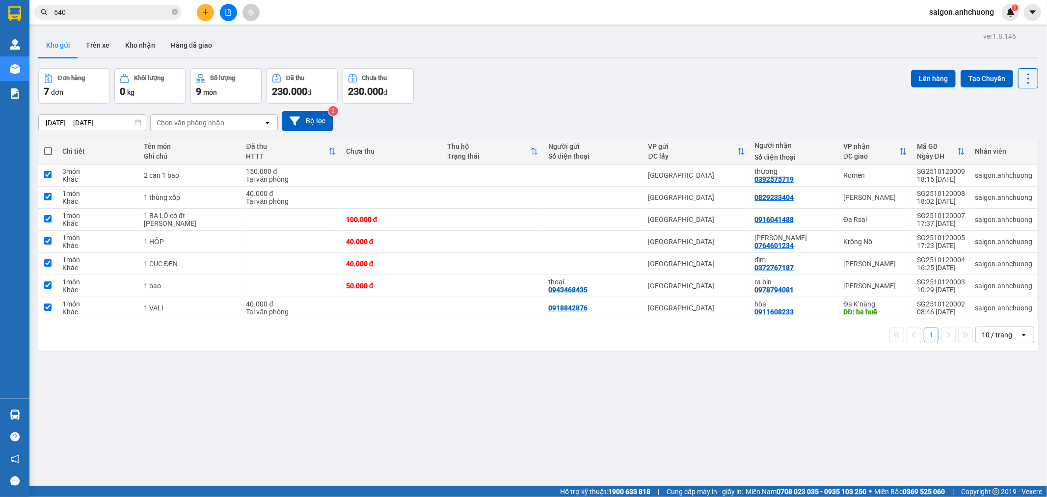
checkbox input "true"
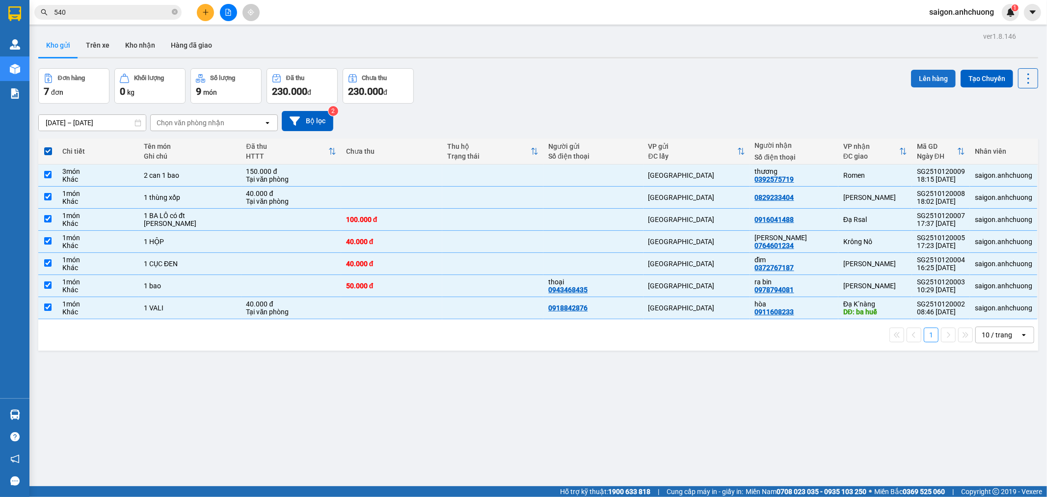
click at [936, 72] on button "Lên hàng" at bounding box center [933, 79] width 45 height 18
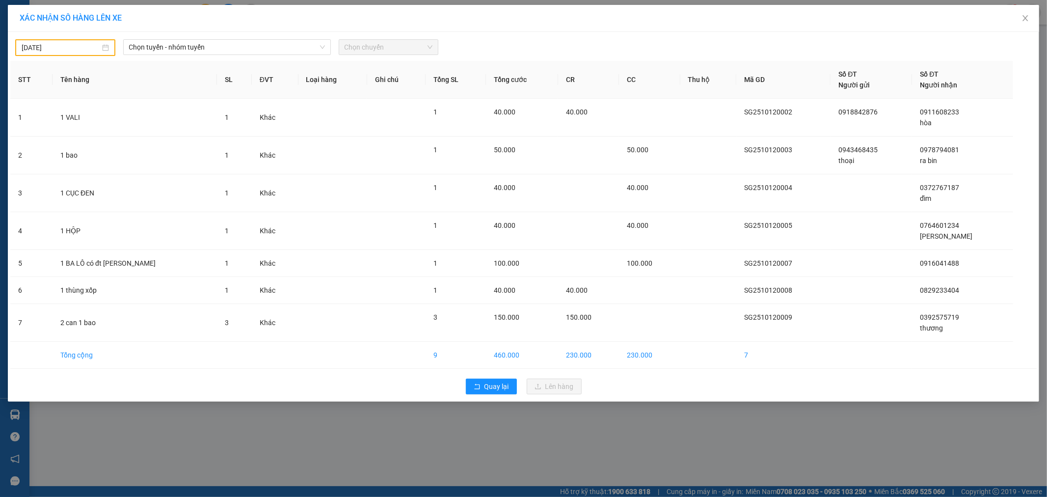
click at [193, 37] on div "[DATE] [PERSON_NAME] - nhóm [PERSON_NAME] chuyến" at bounding box center [523, 45] width 1027 height 22
click at [60, 41] on div "[DATE]" at bounding box center [65, 47] width 100 height 17
click at [27, 126] on td "12" at bounding box center [30, 133] width 18 height 15
type input "[DATE]"
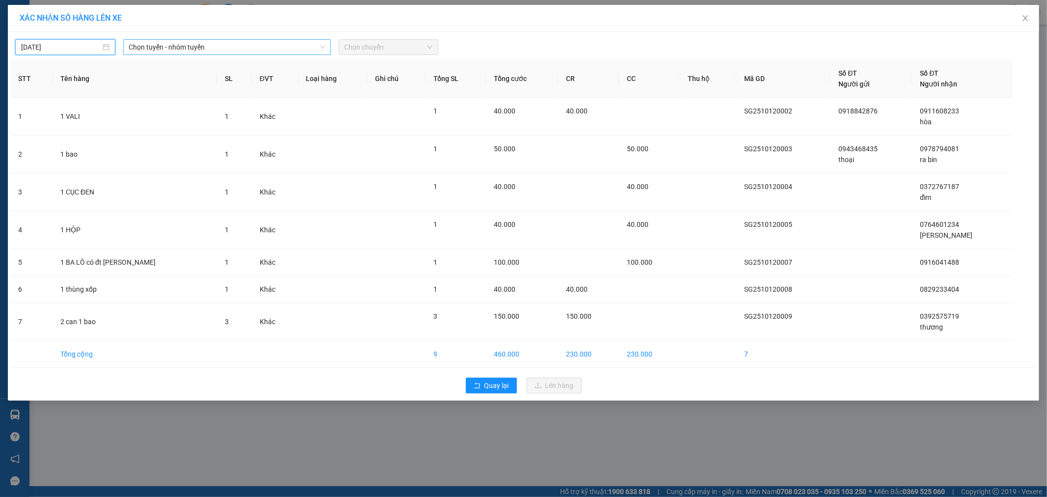
click at [246, 46] on span "Chọn tuyến - nhóm tuyến" at bounding box center [227, 47] width 196 height 15
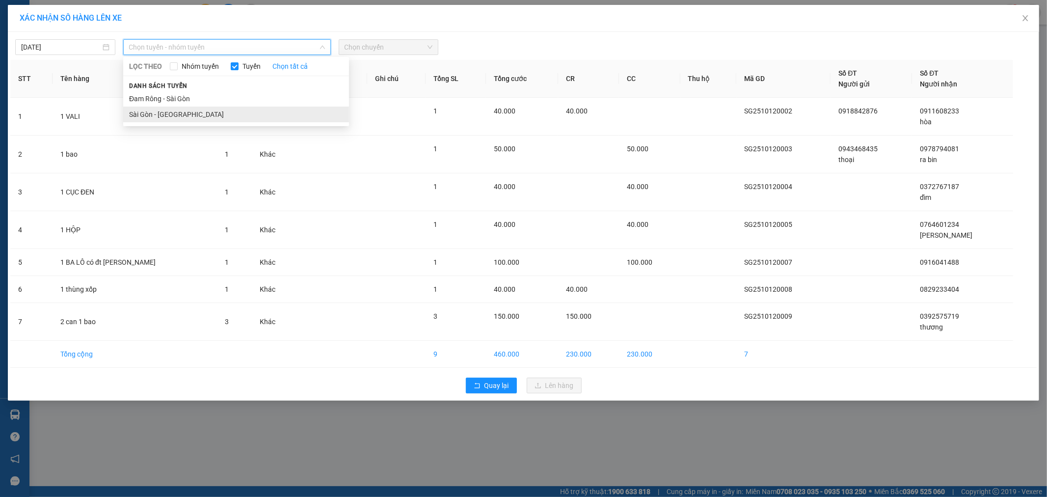
click at [180, 116] on li "Sài Gòn - [GEOGRAPHIC_DATA]" at bounding box center [236, 115] width 226 height 16
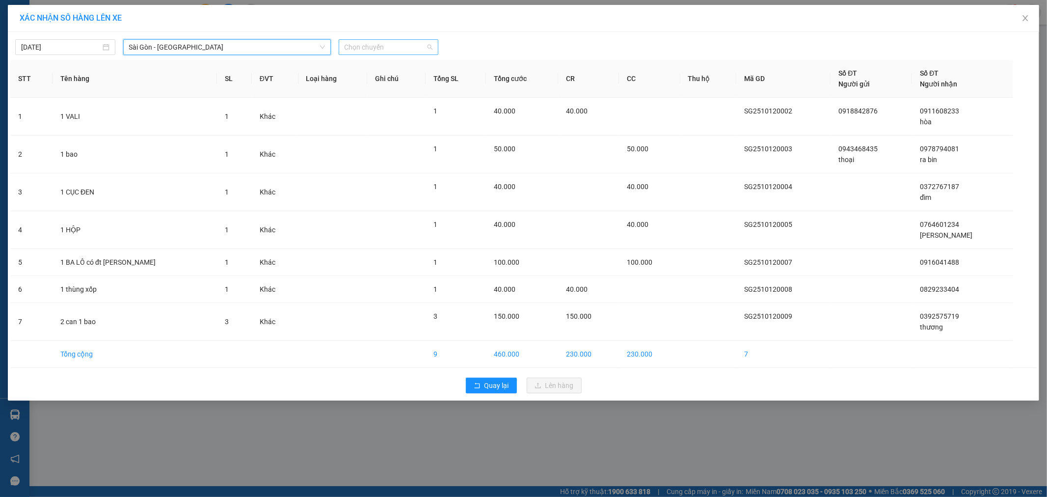
click at [369, 40] on span "Chọn chuyến" at bounding box center [389, 47] width 88 height 15
click at [382, 99] on div "19:00 - 50H-801.55" at bounding box center [383, 98] width 77 height 11
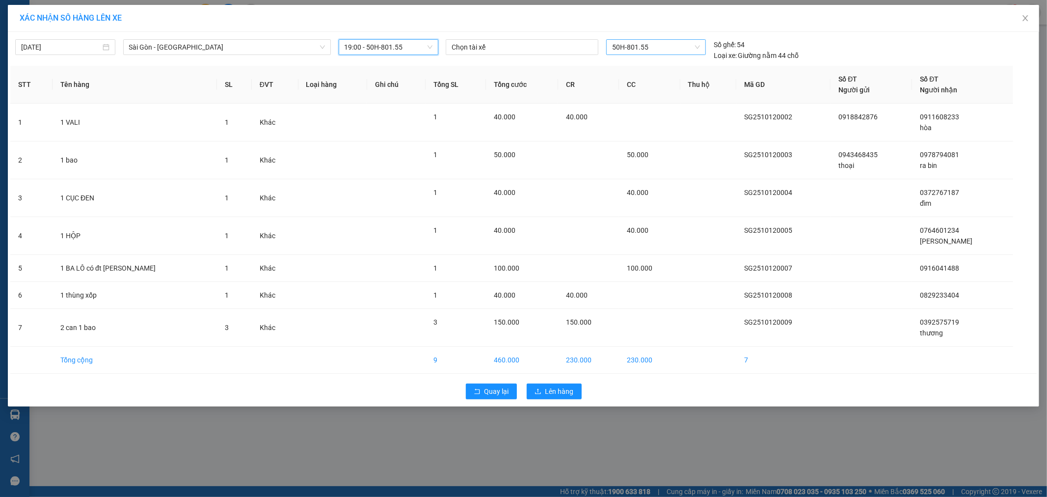
drag, startPoint x: 629, startPoint y: 41, endPoint x: 630, endPoint y: 48, distance: 7.0
click at [630, 42] on span "50H-801.55" at bounding box center [655, 47] width 87 height 15
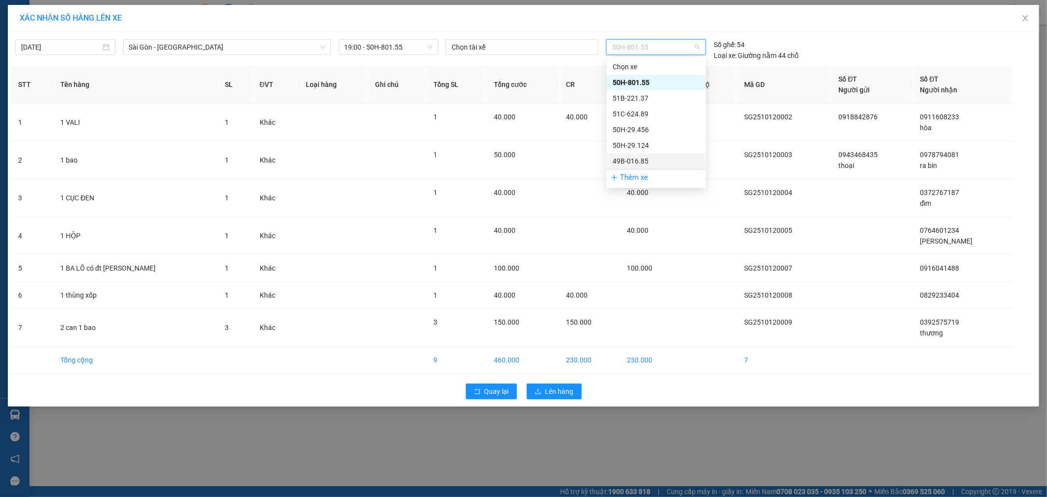
click at [637, 161] on div "49B-016.85" at bounding box center [656, 161] width 87 height 11
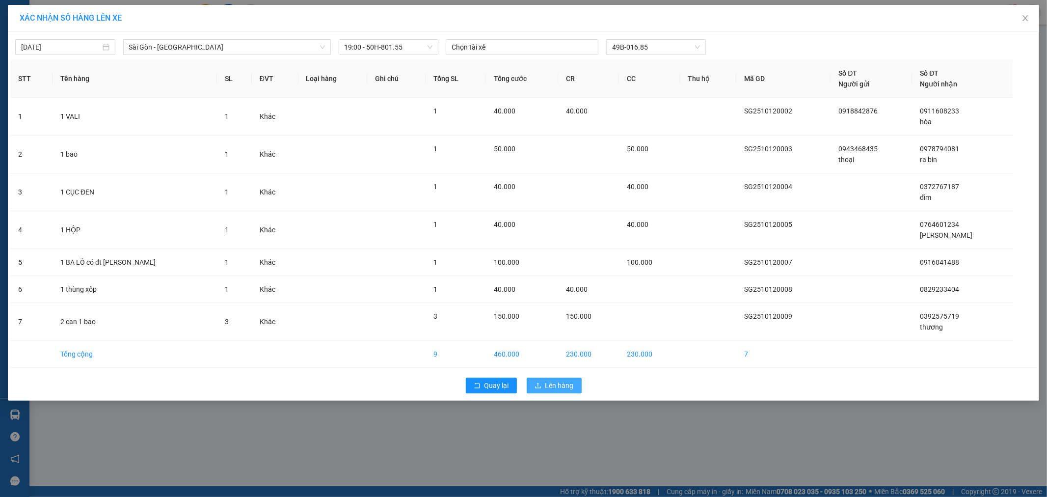
click at [556, 385] on span "Lên hàng" at bounding box center [559, 385] width 28 height 11
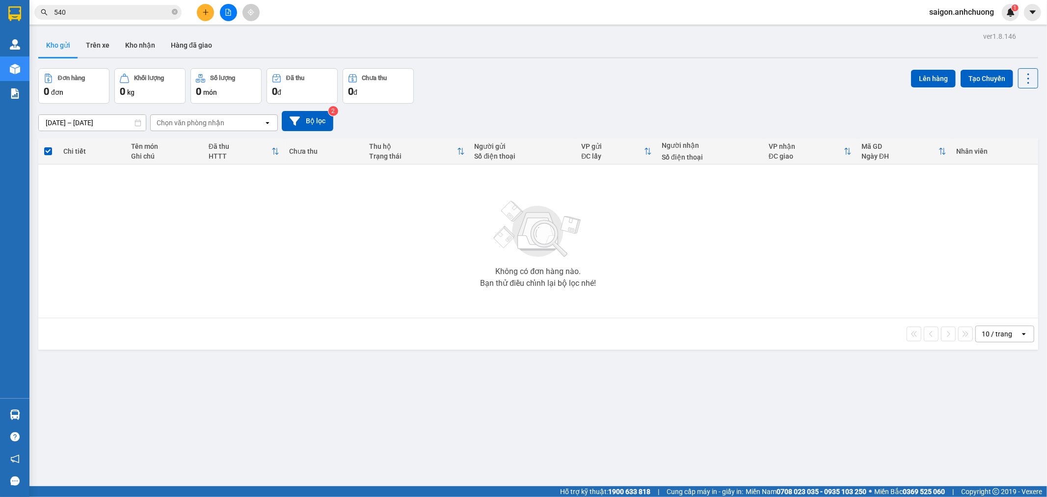
click at [225, 8] on button at bounding box center [228, 12] width 17 height 17
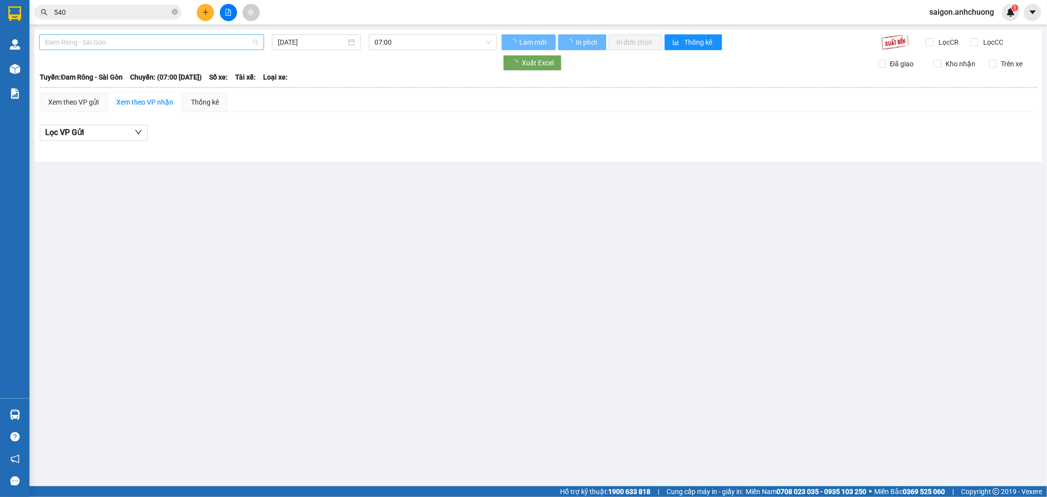
click at [205, 45] on span "Đam Rông - Sài Gòn" at bounding box center [151, 42] width 213 height 15
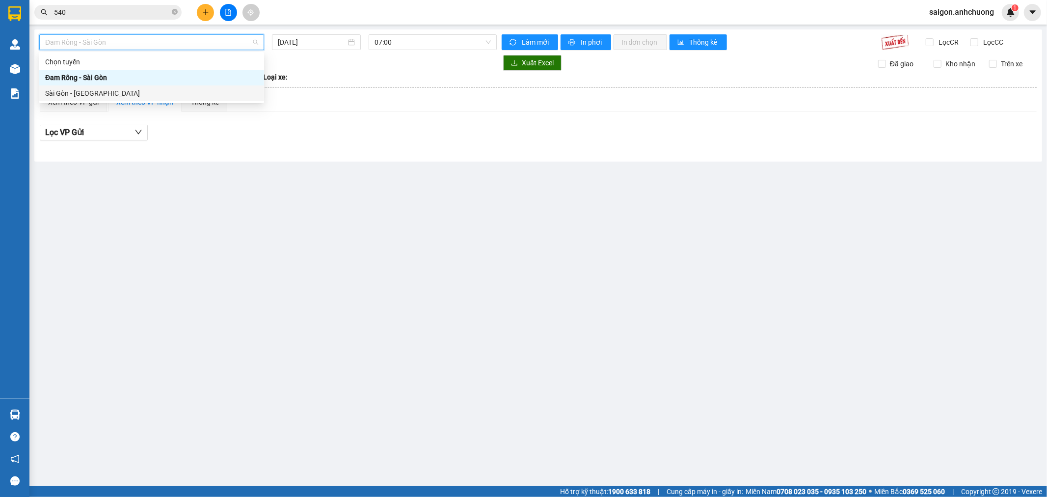
click at [160, 97] on div "Sài Gòn - [GEOGRAPHIC_DATA]" at bounding box center [151, 93] width 213 height 11
type input "[DATE]"
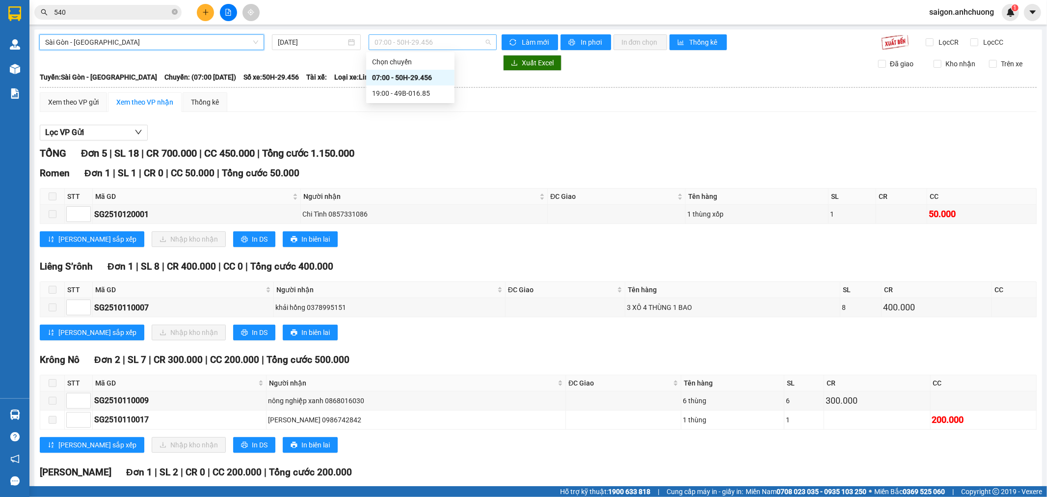
drag, startPoint x: 422, startPoint y: 40, endPoint x: 416, endPoint y: 102, distance: 61.6
click at [423, 40] on span "07:00 - 50H-29.456" at bounding box center [433, 42] width 116 height 15
click at [411, 95] on div "19:00 - 49B-016.85" at bounding box center [410, 93] width 77 height 11
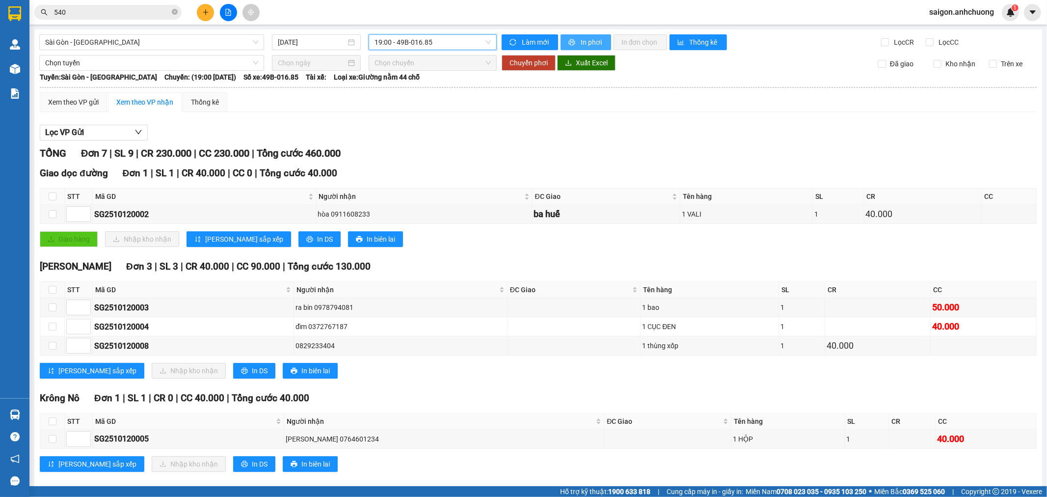
click at [570, 35] on button "In phơi" at bounding box center [586, 42] width 51 height 16
